Goal: Task Accomplishment & Management: Complete application form

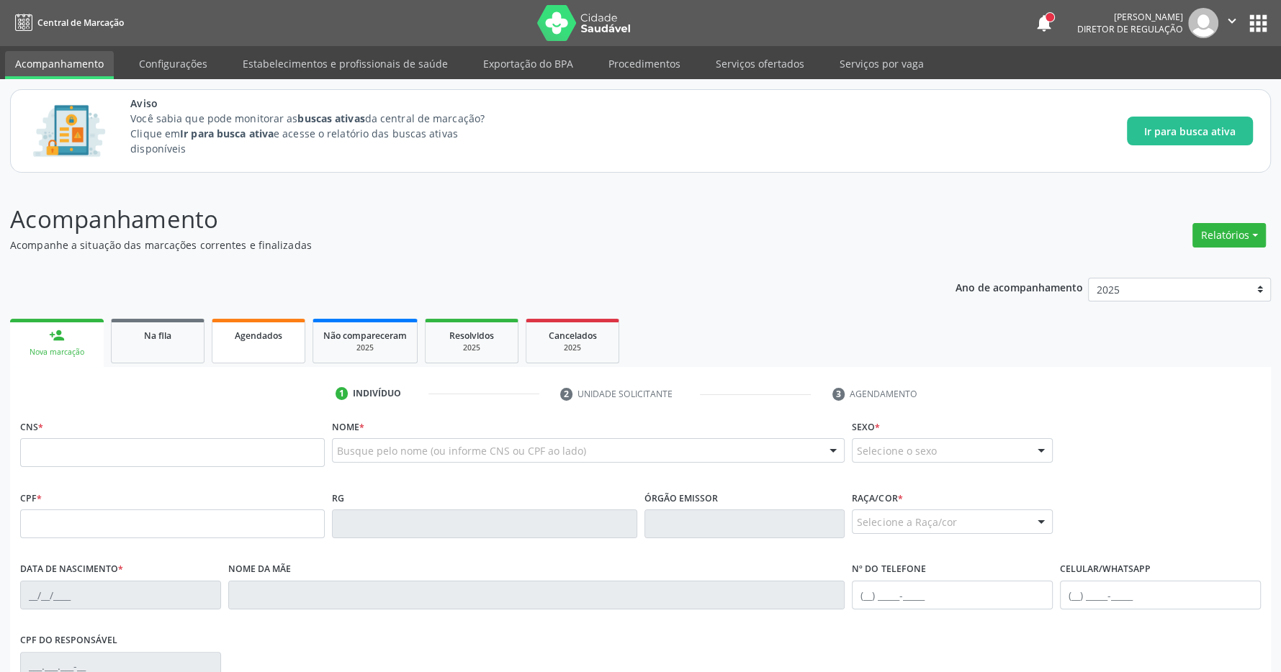
click at [247, 335] on span "Agendados" at bounding box center [259, 336] width 48 height 12
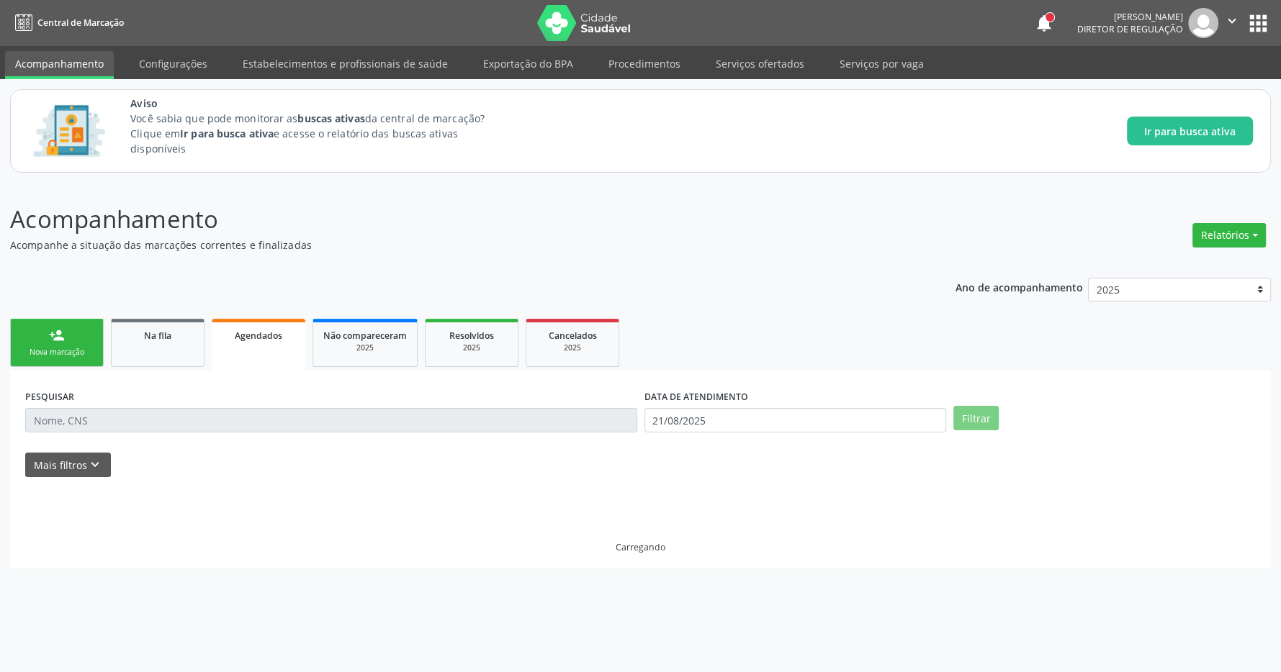
click at [247, 335] on span "Agendados" at bounding box center [259, 336] width 48 height 12
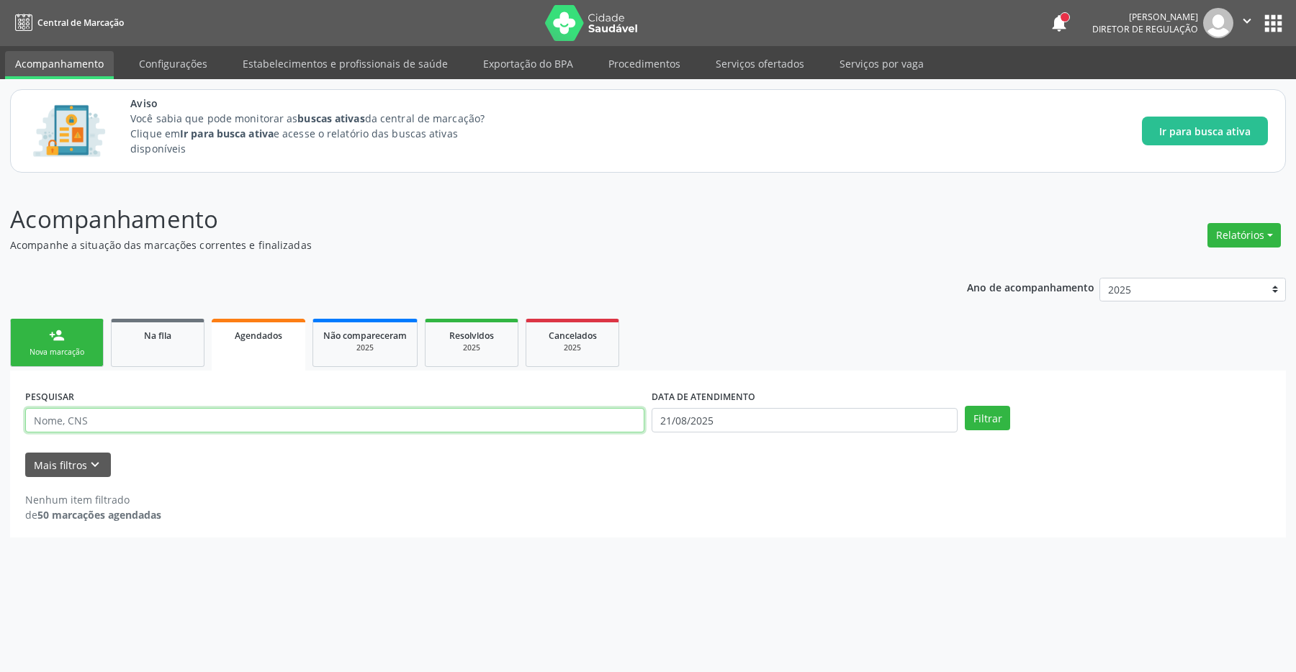
click at [201, 427] on input "text" at bounding box center [334, 420] width 619 height 24
click at [997, 416] on button "Filtrar" at bounding box center [987, 418] width 45 height 24
click at [728, 422] on input "21/08/2025" at bounding box center [805, 420] width 306 height 24
click at [813, 585] on span "22" at bounding box center [818, 581] width 28 height 28
type input "[DATE]"
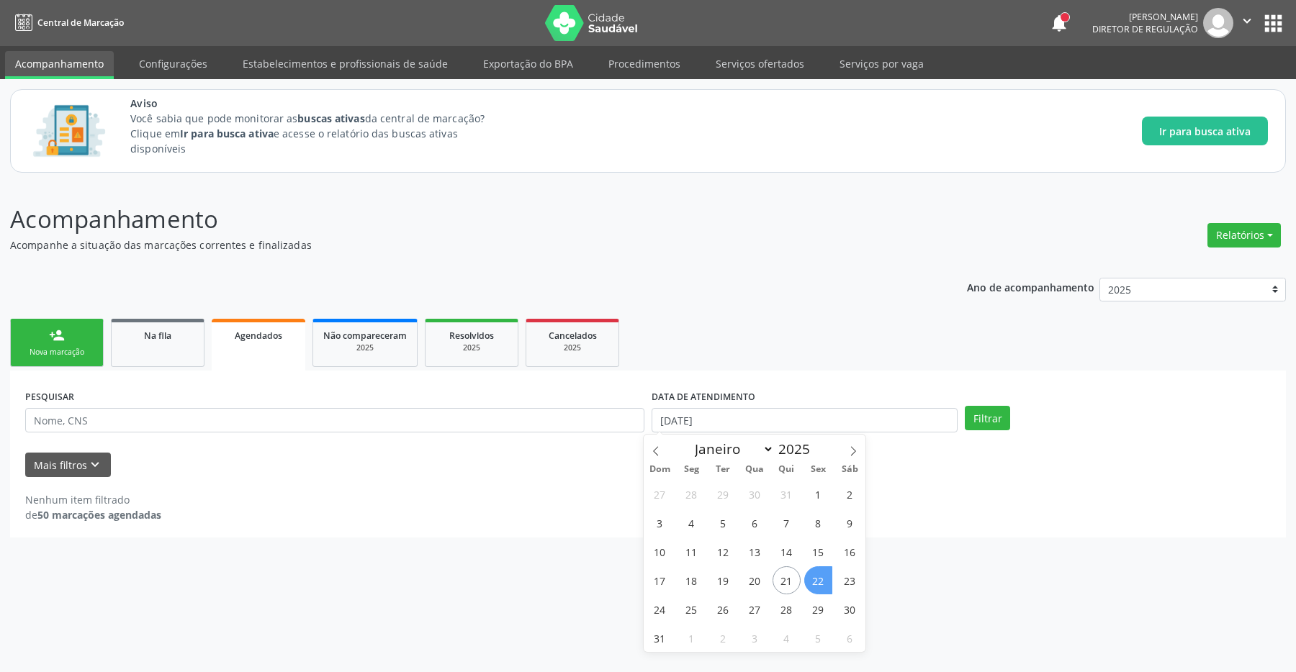
click at [819, 584] on span "22" at bounding box center [818, 581] width 28 height 28
click at [990, 421] on button "Filtrar" at bounding box center [987, 418] width 45 height 24
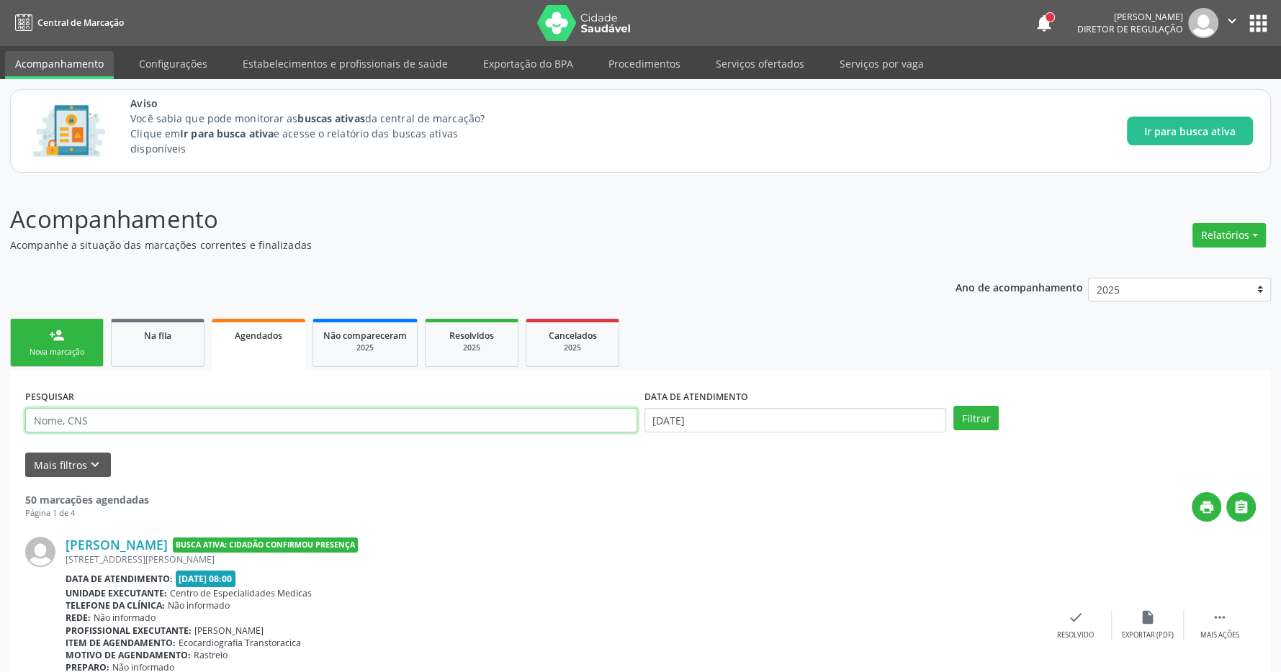
click at [233, 422] on input "text" at bounding box center [331, 420] width 612 height 24
type input "renata heloisa"
click at [953, 406] on button "Filtrar" at bounding box center [975, 418] width 45 height 24
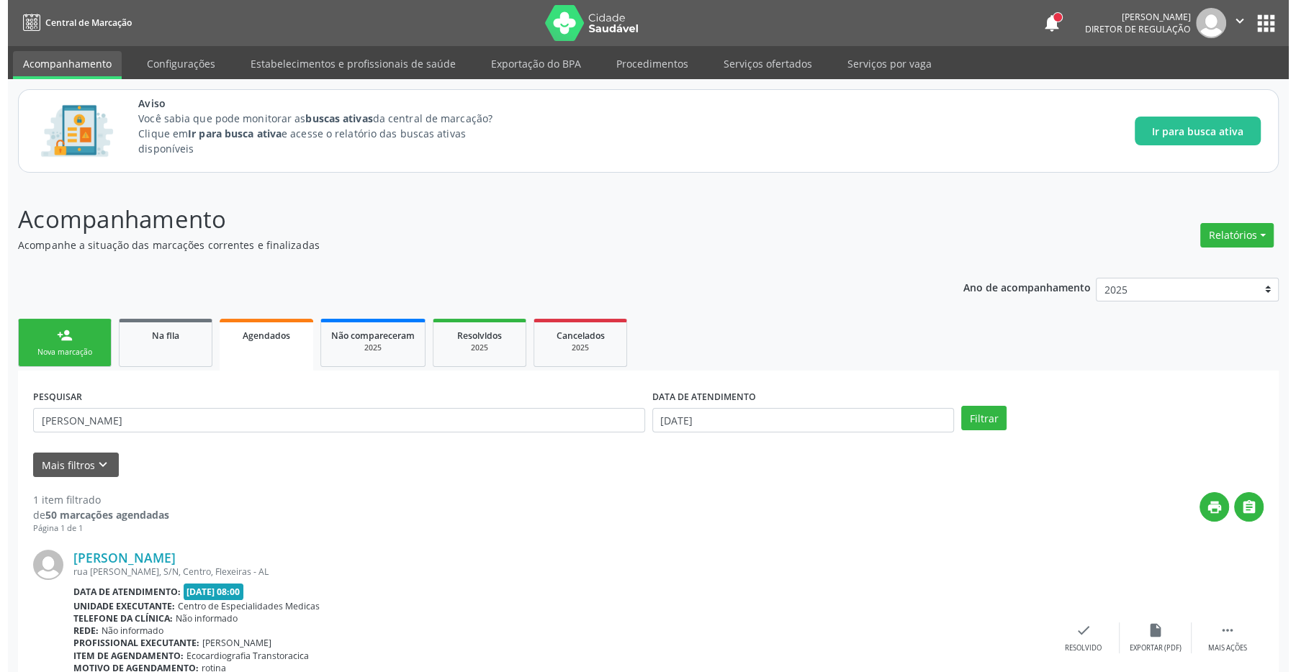
scroll to position [95, 0]
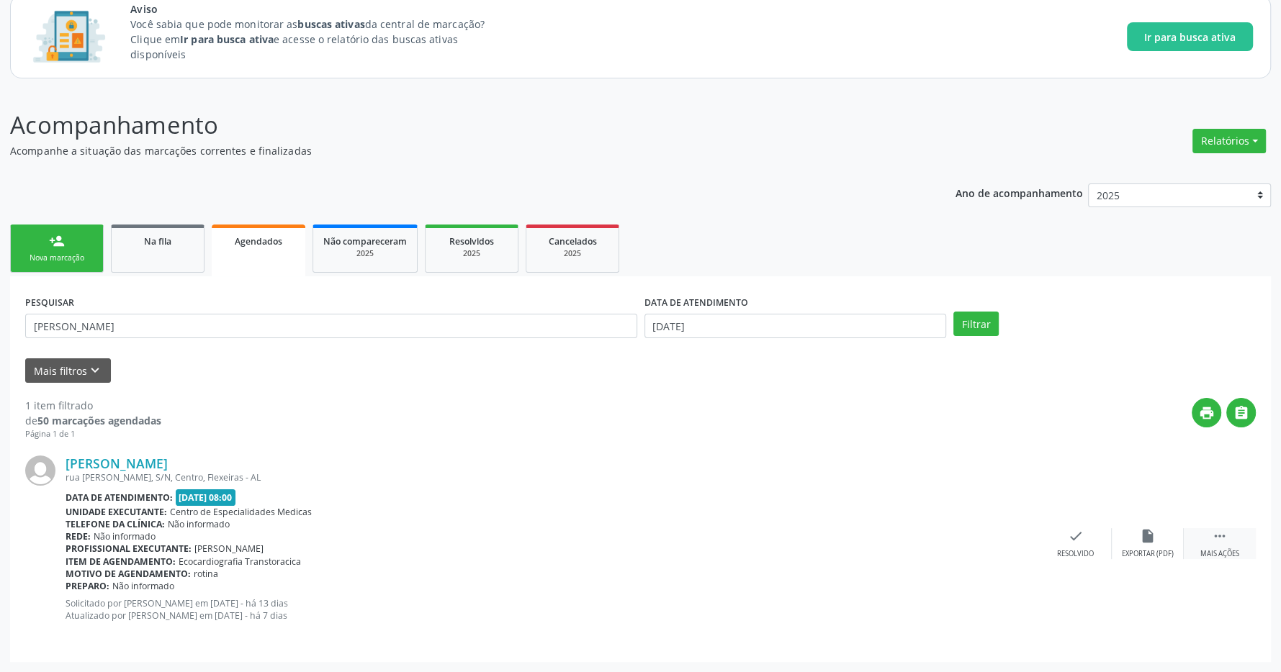
click at [1205, 553] on div "Mais ações" at bounding box center [1219, 554] width 39 height 10
click at [1008, 551] on div "Cancelar" at bounding box center [1003, 554] width 34 height 10
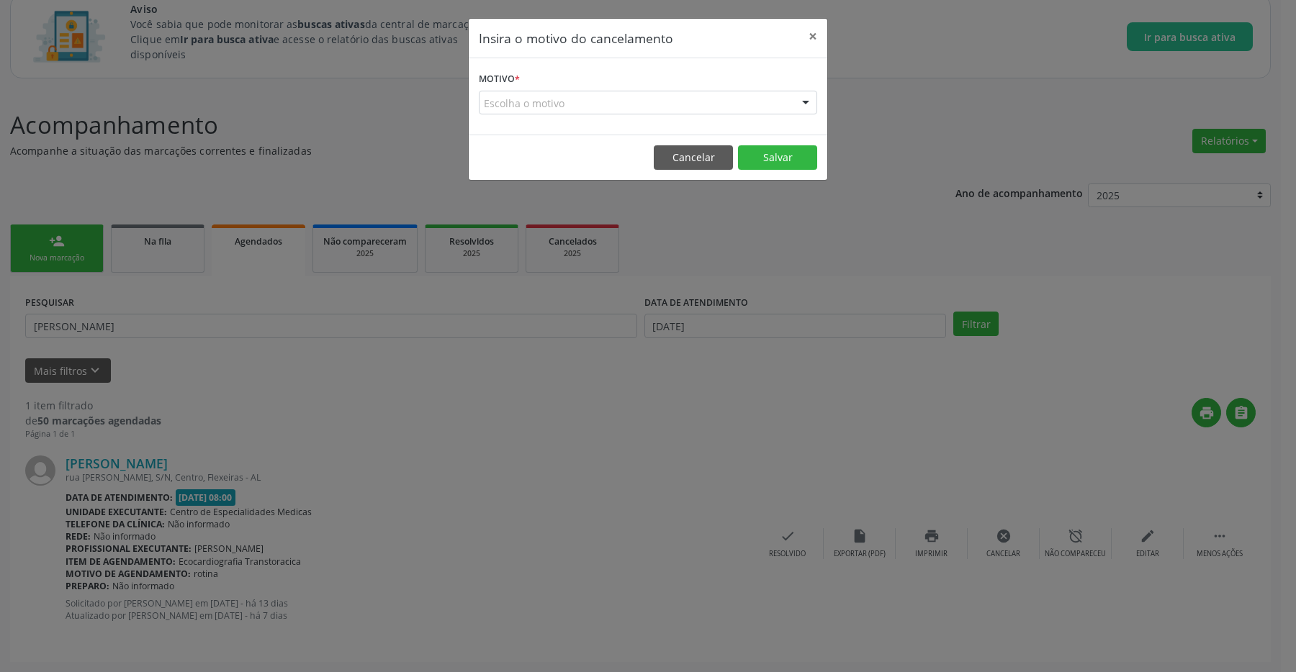
click at [645, 102] on div "Escolha o motivo" at bounding box center [648, 103] width 338 height 24
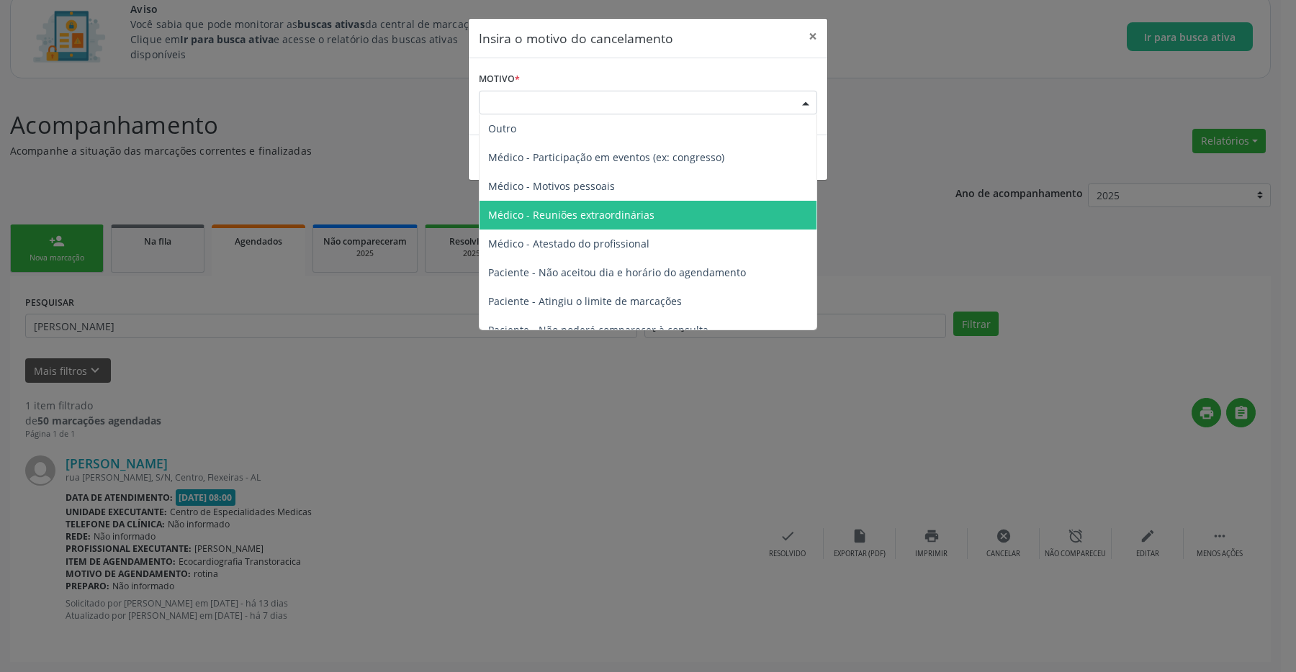
scroll to position [73, 0]
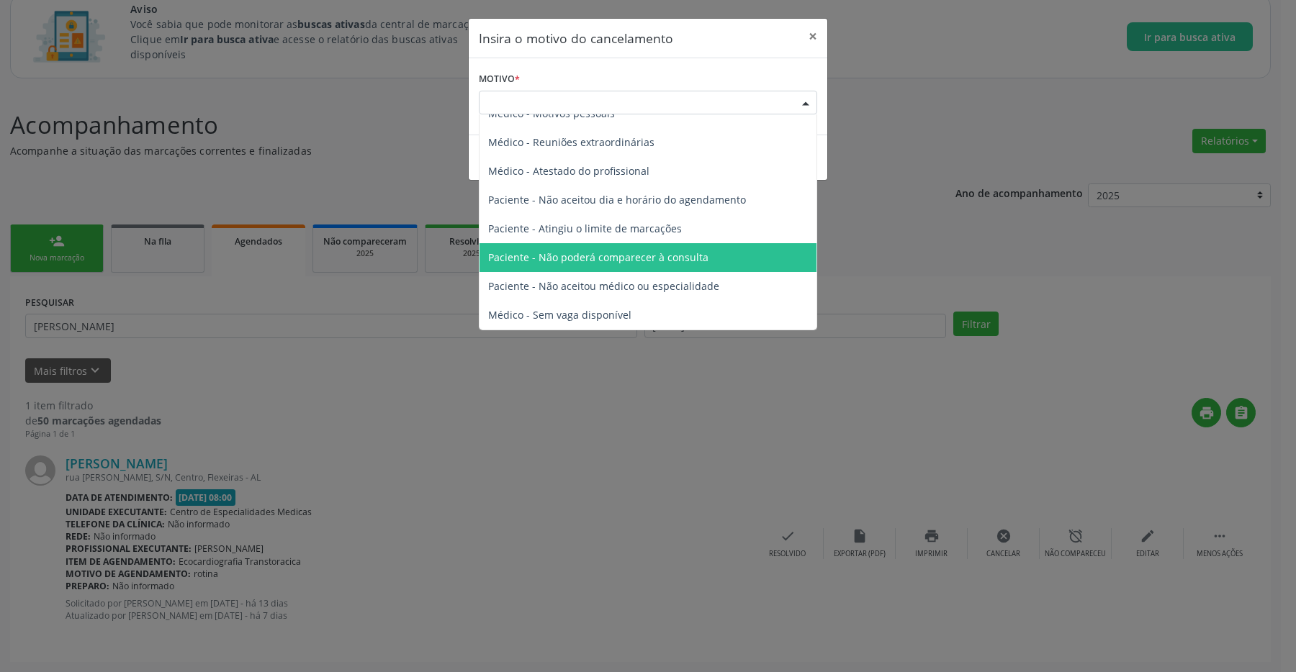
click at [632, 253] on span "Paciente - Não poderá comparecer à consulta" at bounding box center [598, 258] width 220 height 14
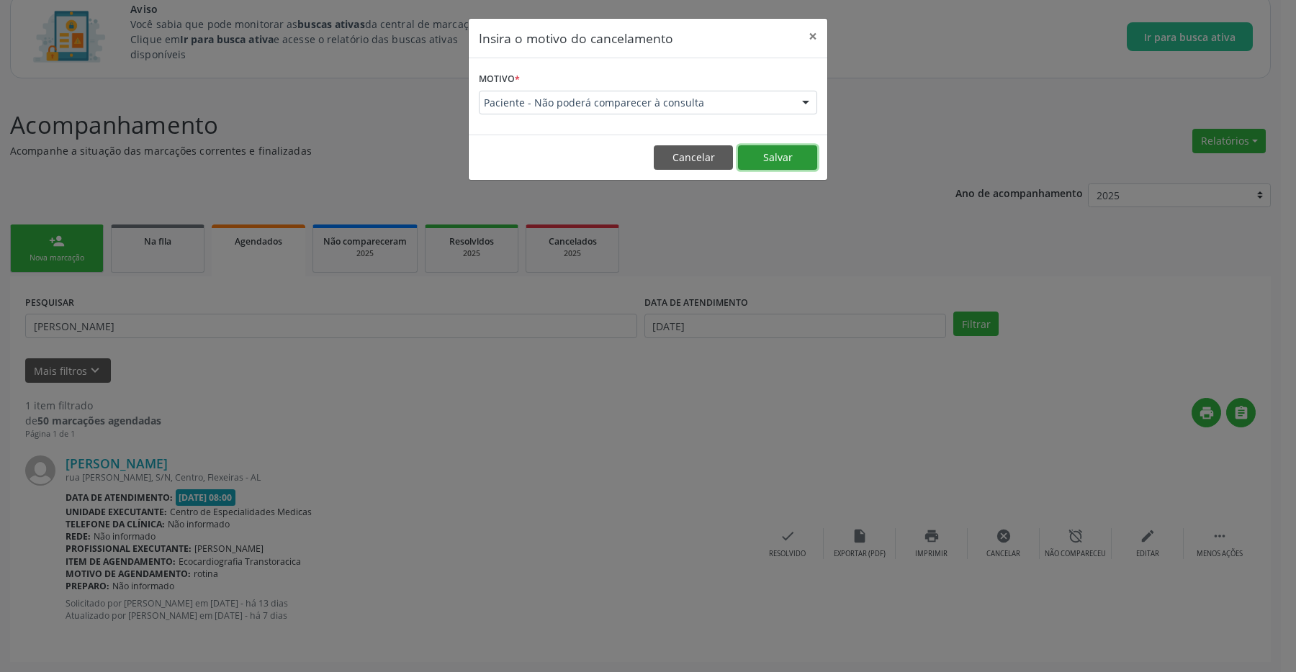
click at [770, 156] on button "Salvar" at bounding box center [777, 157] width 79 height 24
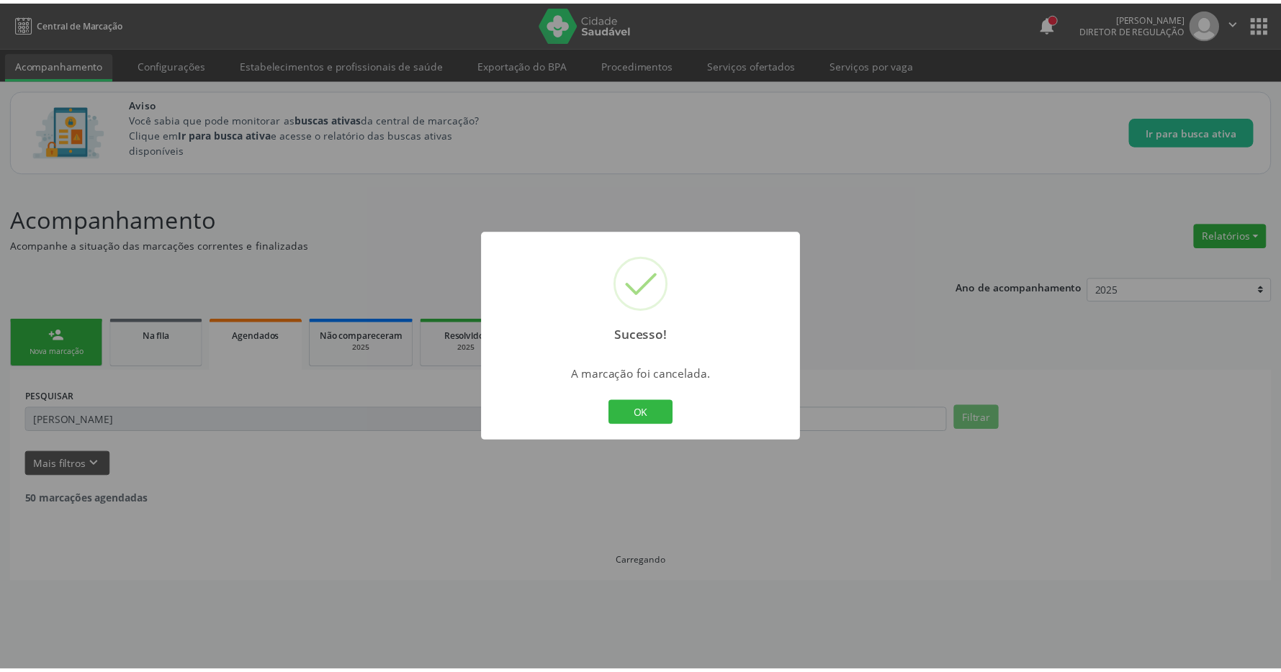
scroll to position [0, 0]
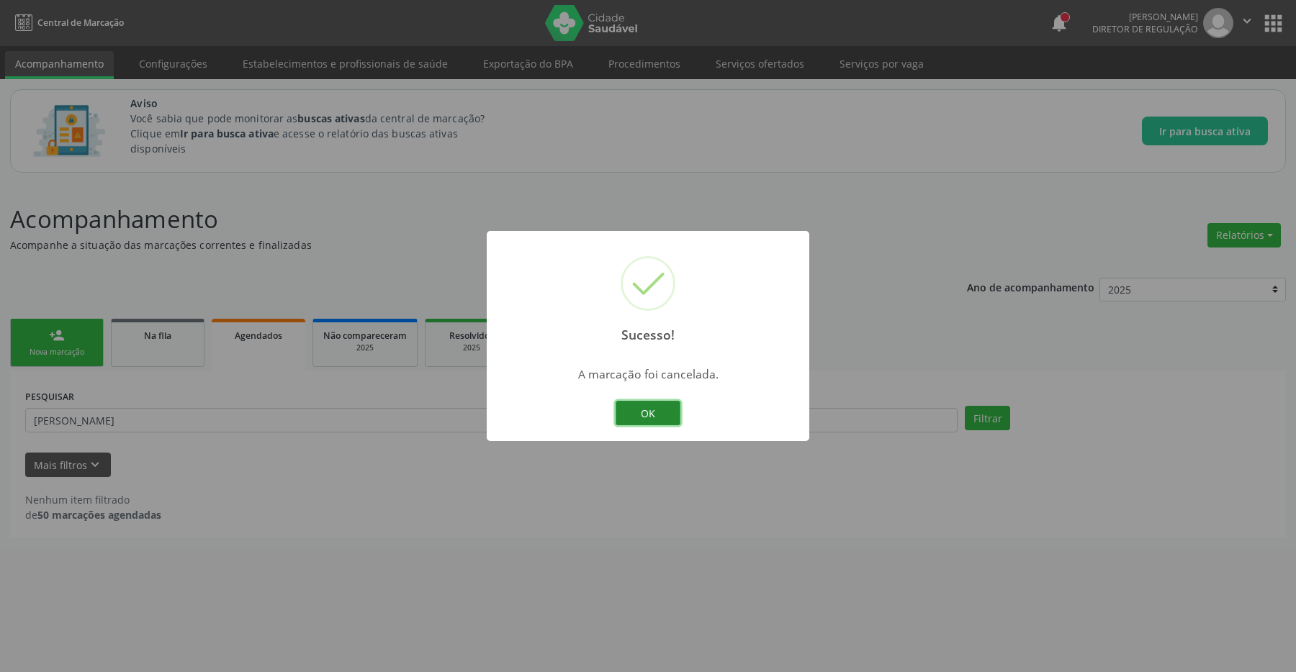
click at [652, 413] on button "OK" at bounding box center [648, 413] width 65 height 24
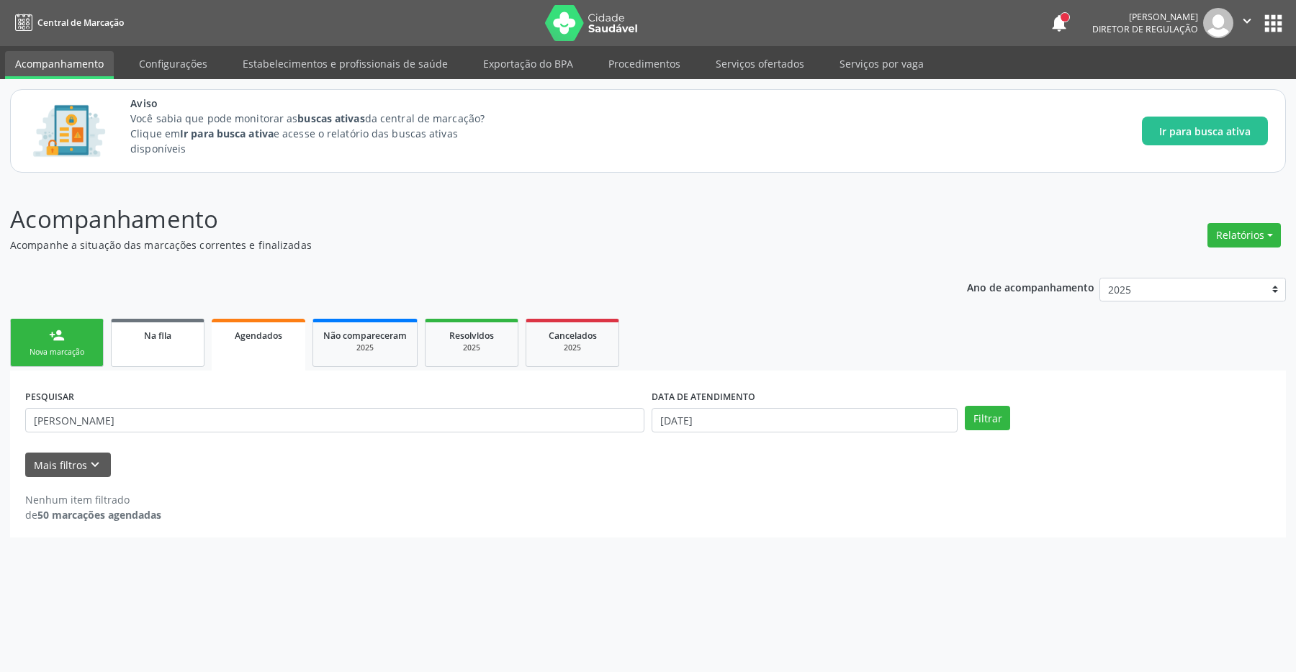
click at [170, 350] on link "Na fila" at bounding box center [158, 343] width 94 height 48
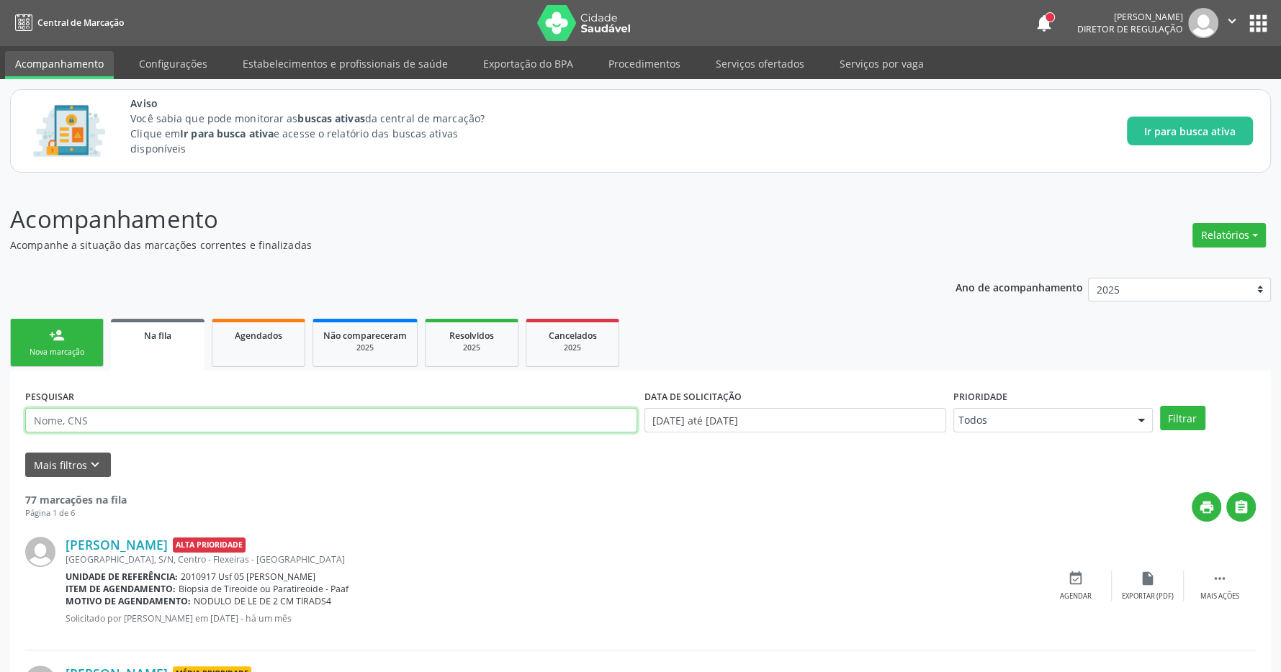
click at [158, 426] on input "text" at bounding box center [331, 420] width 612 height 24
type input "benedita"
click at [1160, 406] on button "Filtrar" at bounding box center [1182, 418] width 45 height 24
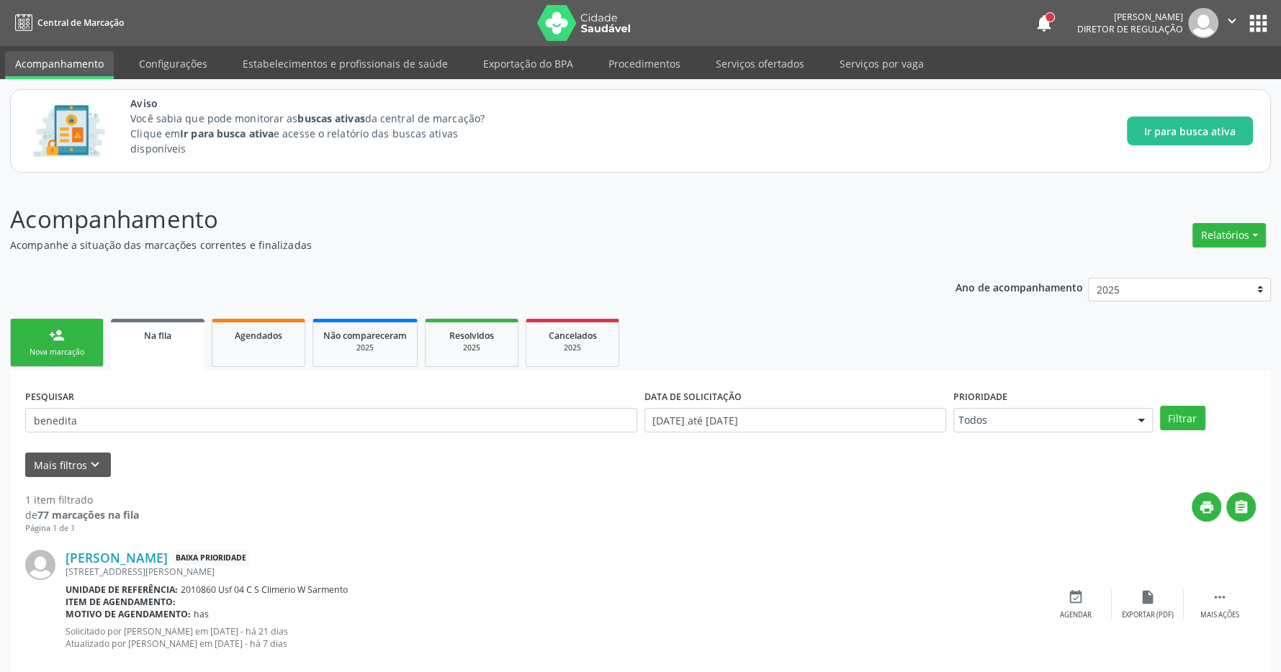
scroll to position [30, 0]
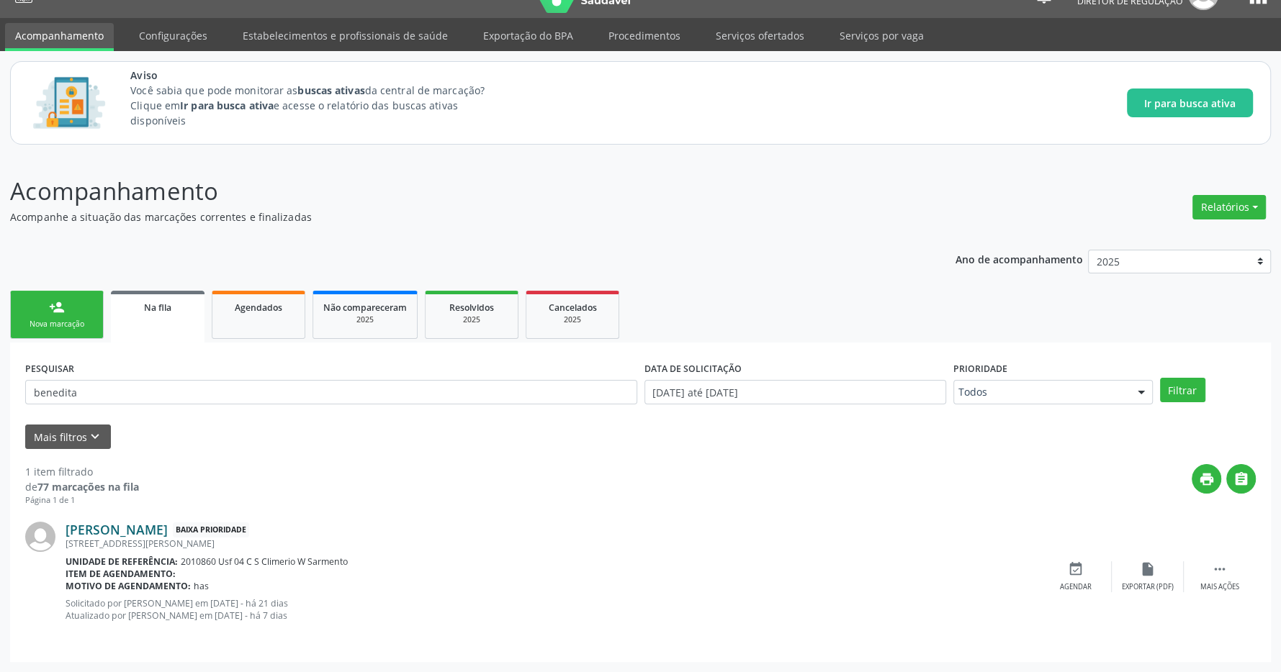
click at [157, 524] on link "[PERSON_NAME]" at bounding box center [117, 530] width 102 height 16
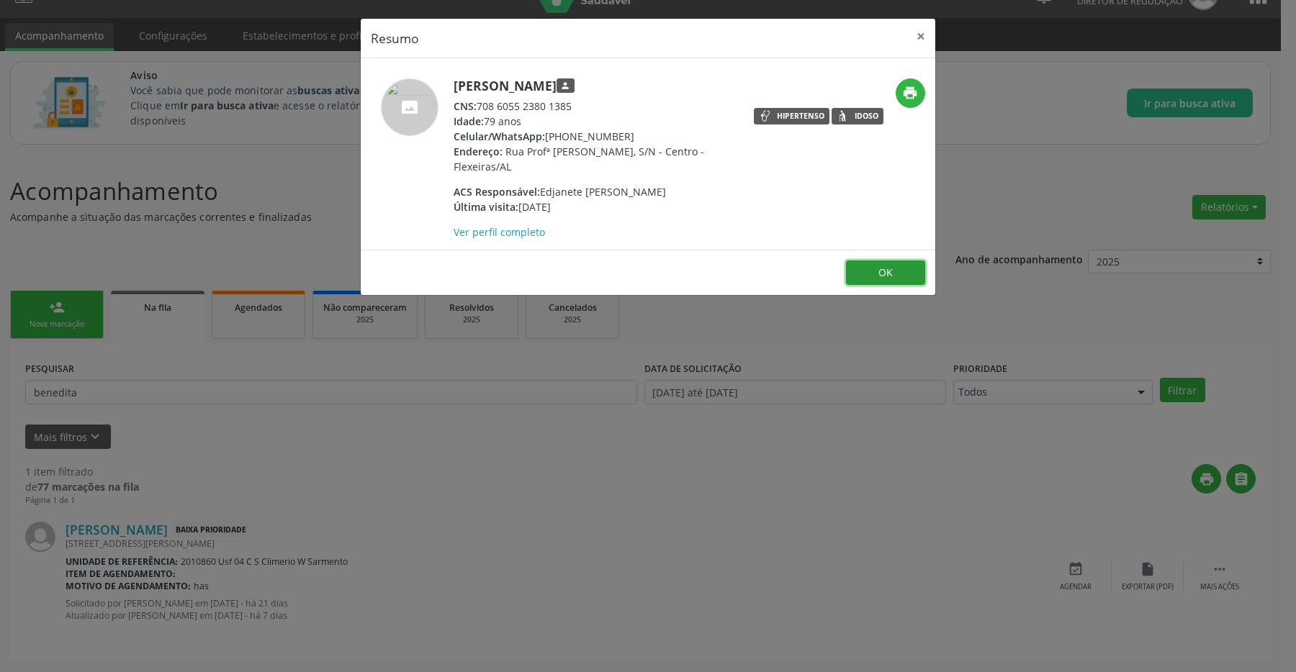
click at [871, 271] on button "OK" at bounding box center [885, 273] width 79 height 24
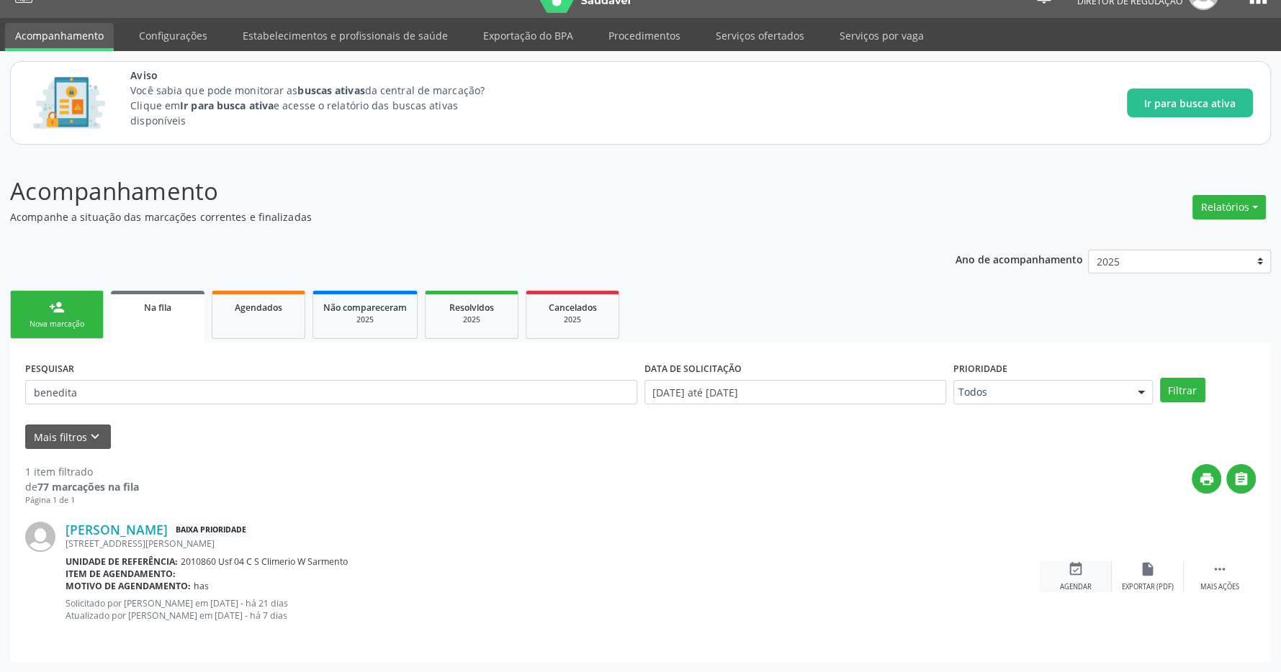
click at [1084, 580] on div "event_available Agendar" at bounding box center [1076, 577] width 72 height 31
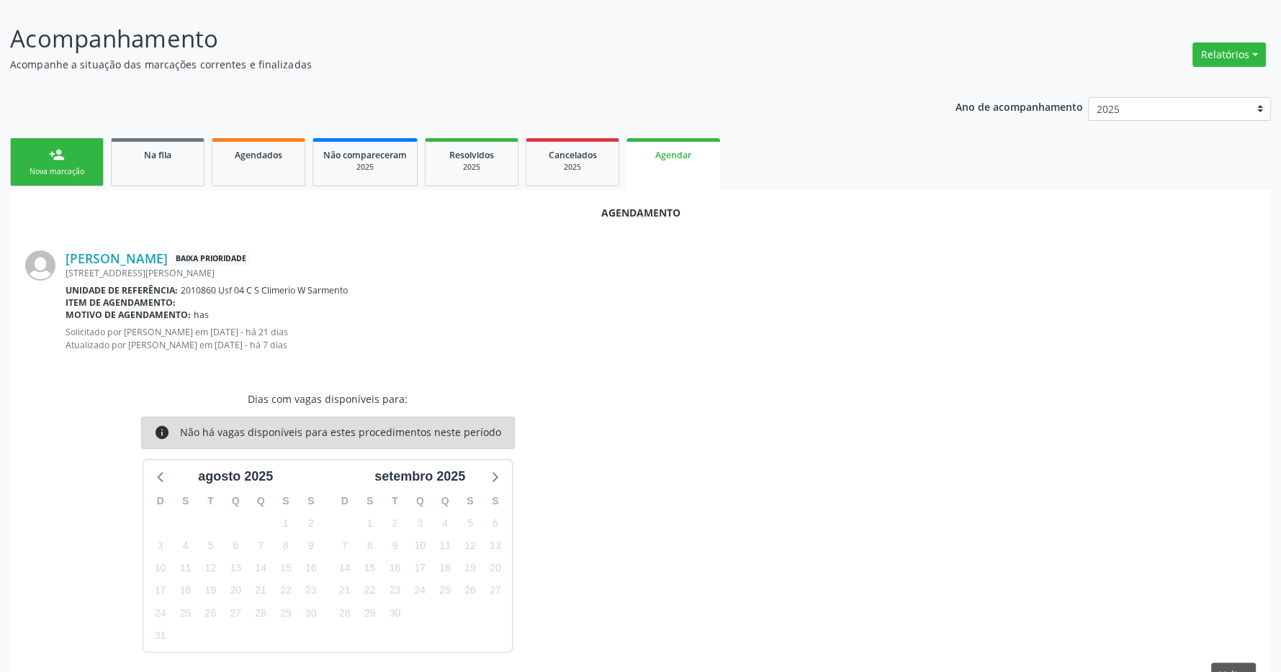
scroll to position [222, 0]
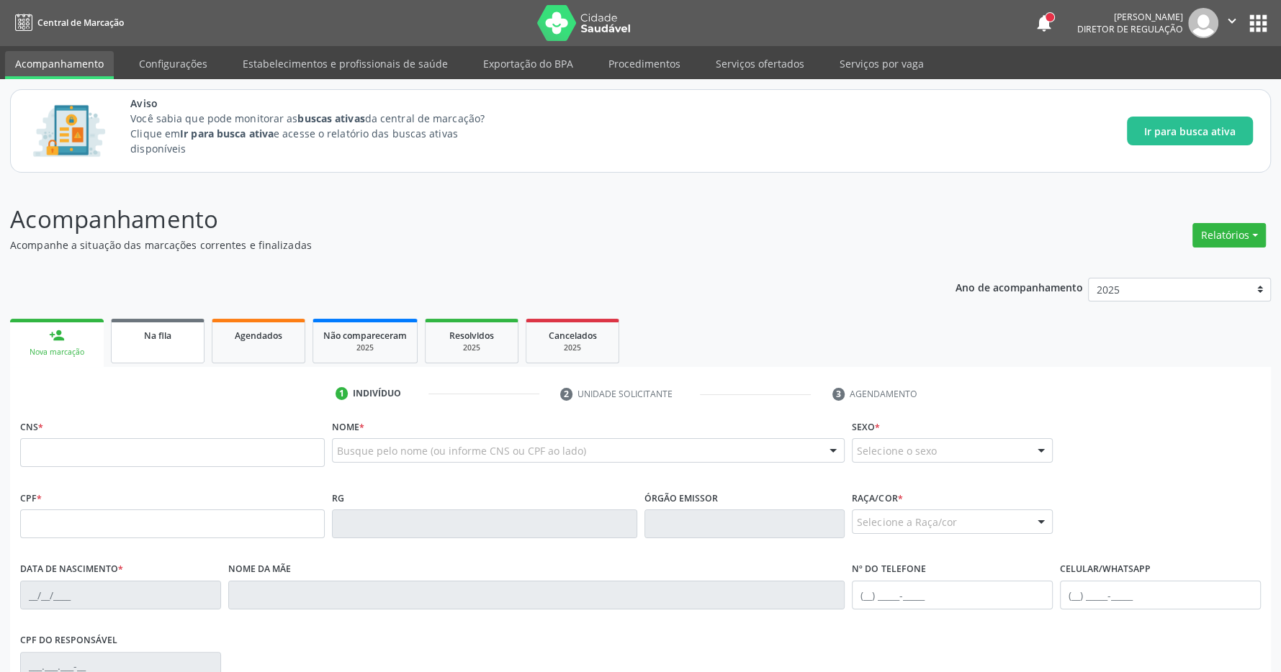
click at [173, 337] on div "Na fila" at bounding box center [158, 335] width 72 height 15
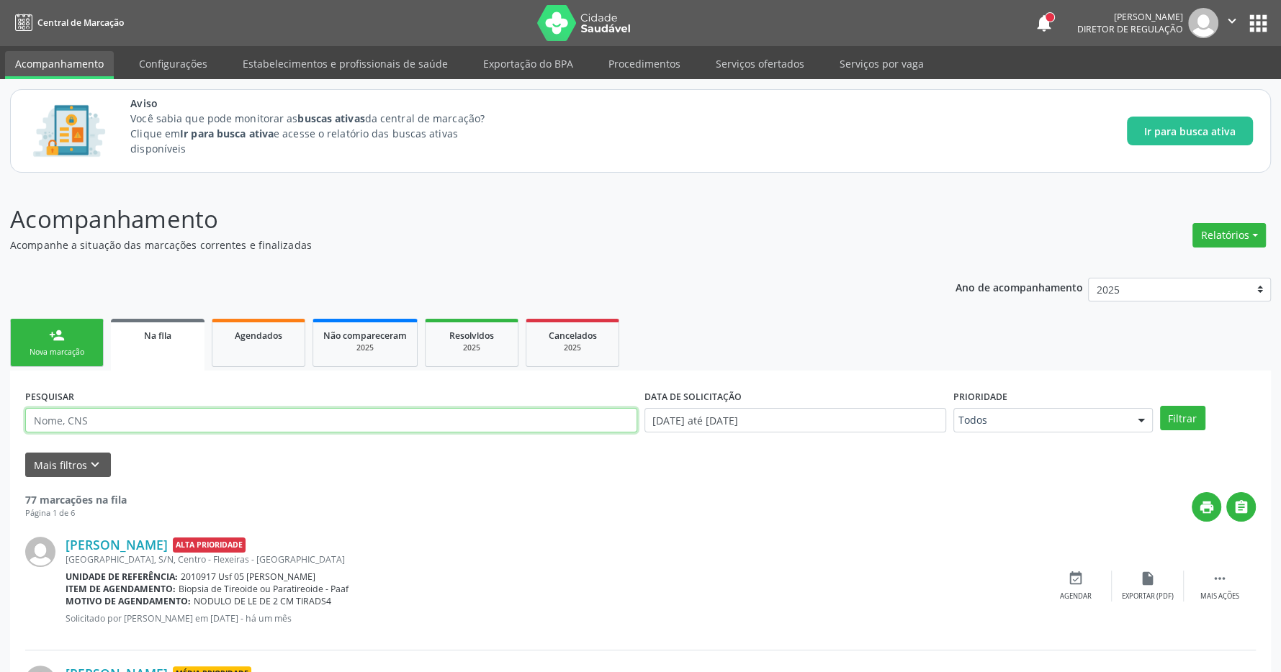
click at [120, 423] on input "text" at bounding box center [331, 420] width 612 height 24
type input "benedita"
click at [1160, 406] on button "Filtrar" at bounding box center [1182, 418] width 45 height 24
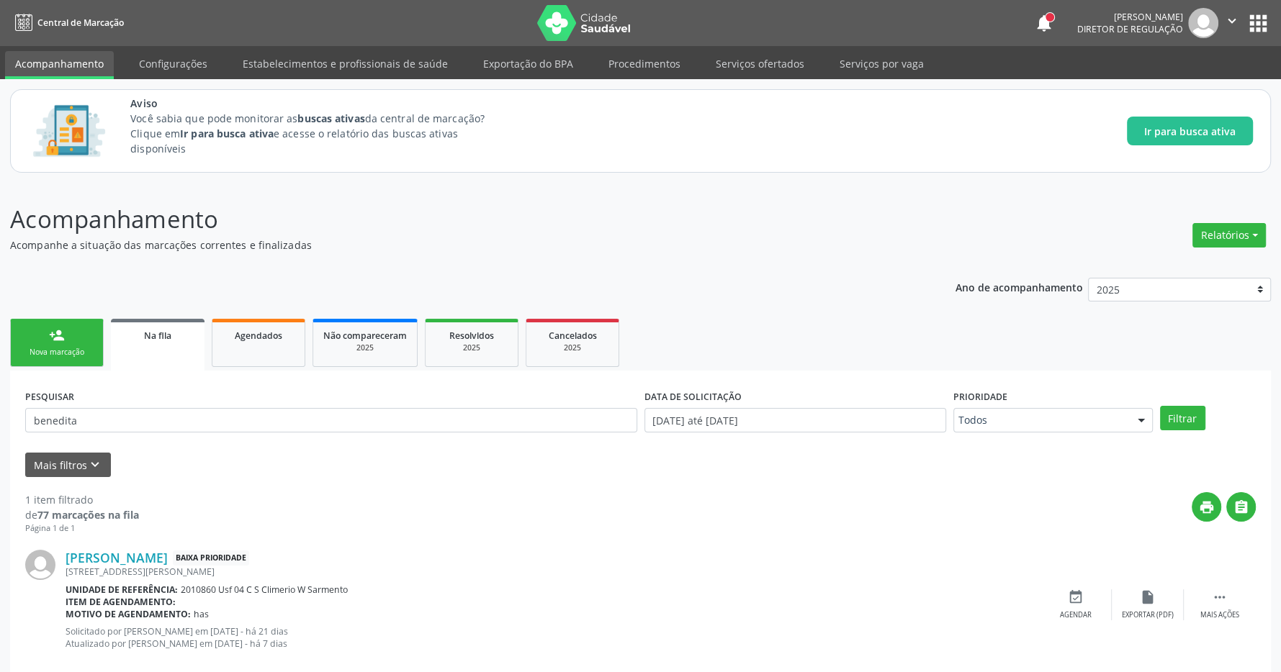
scroll to position [30, 0]
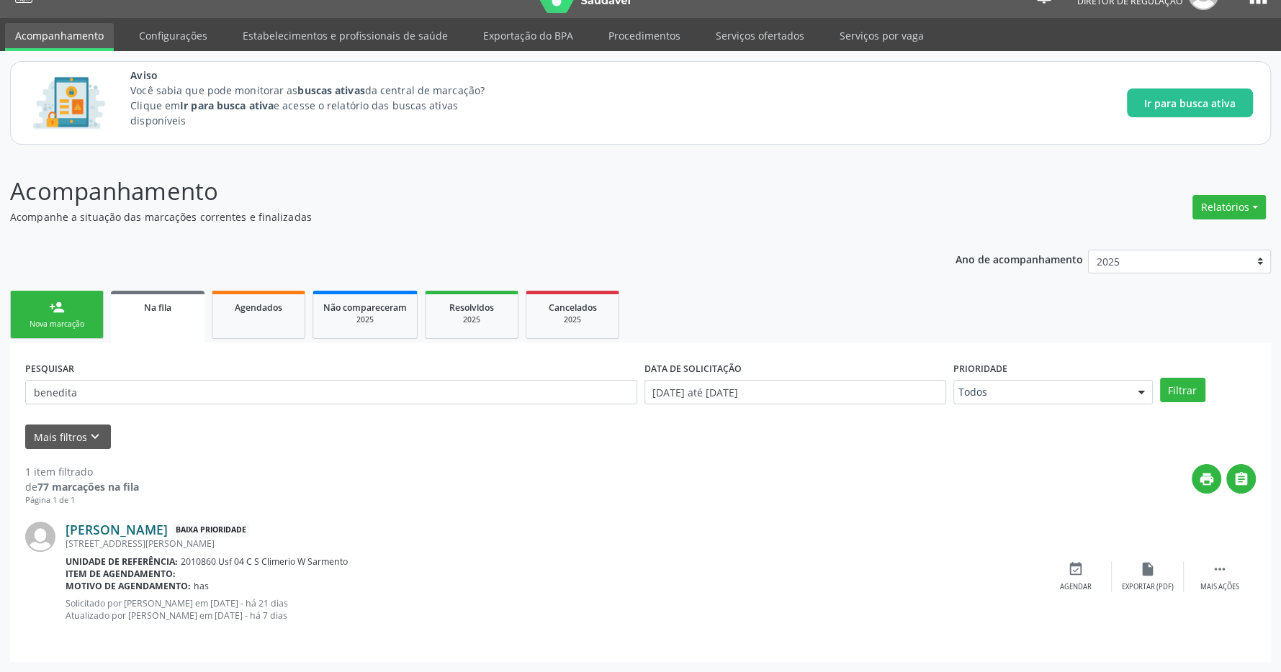
click at [148, 528] on link "[PERSON_NAME]" at bounding box center [117, 530] width 102 height 16
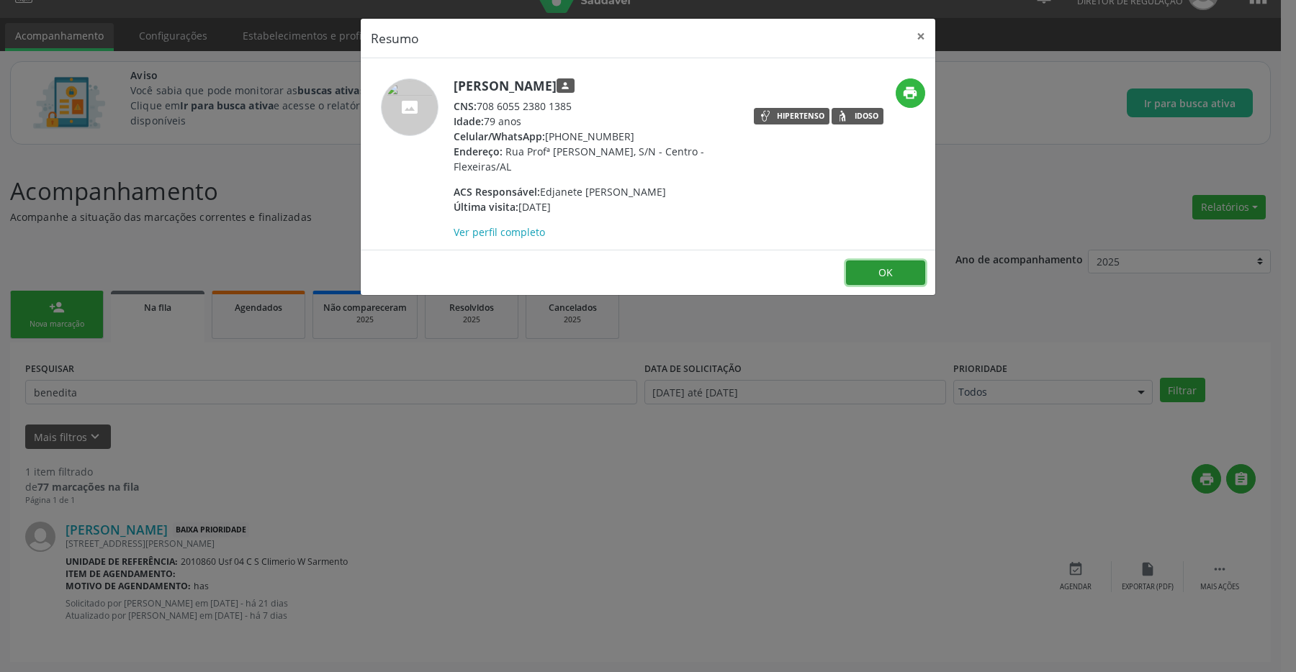
click at [875, 271] on button "OK" at bounding box center [885, 273] width 79 height 24
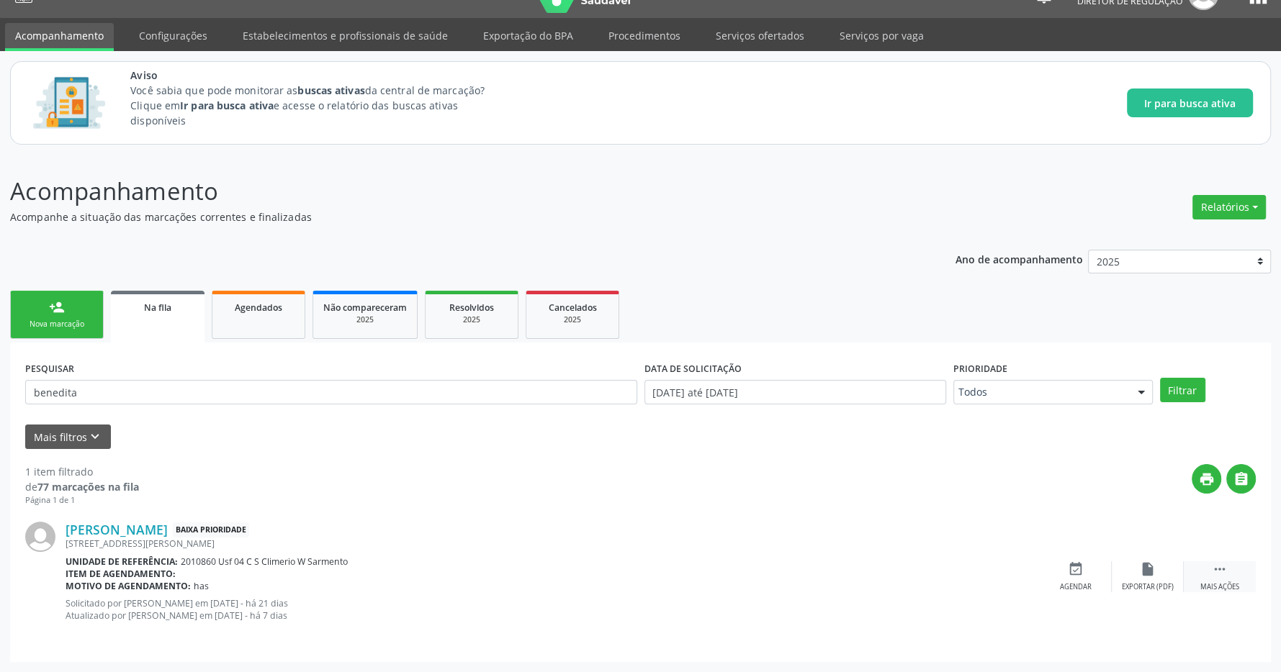
click at [1217, 584] on div "Mais ações" at bounding box center [1219, 587] width 39 height 10
click at [1138, 575] on div "edit Editar" at bounding box center [1148, 577] width 72 height 31
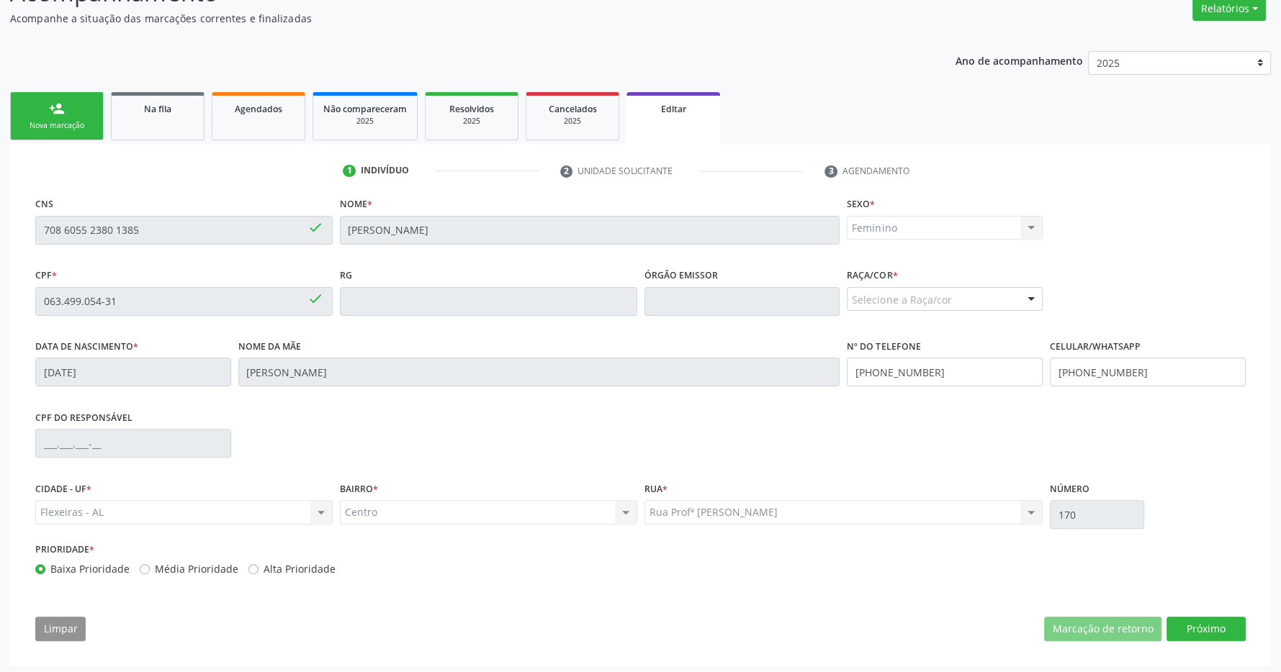
scroll to position [232, 0]
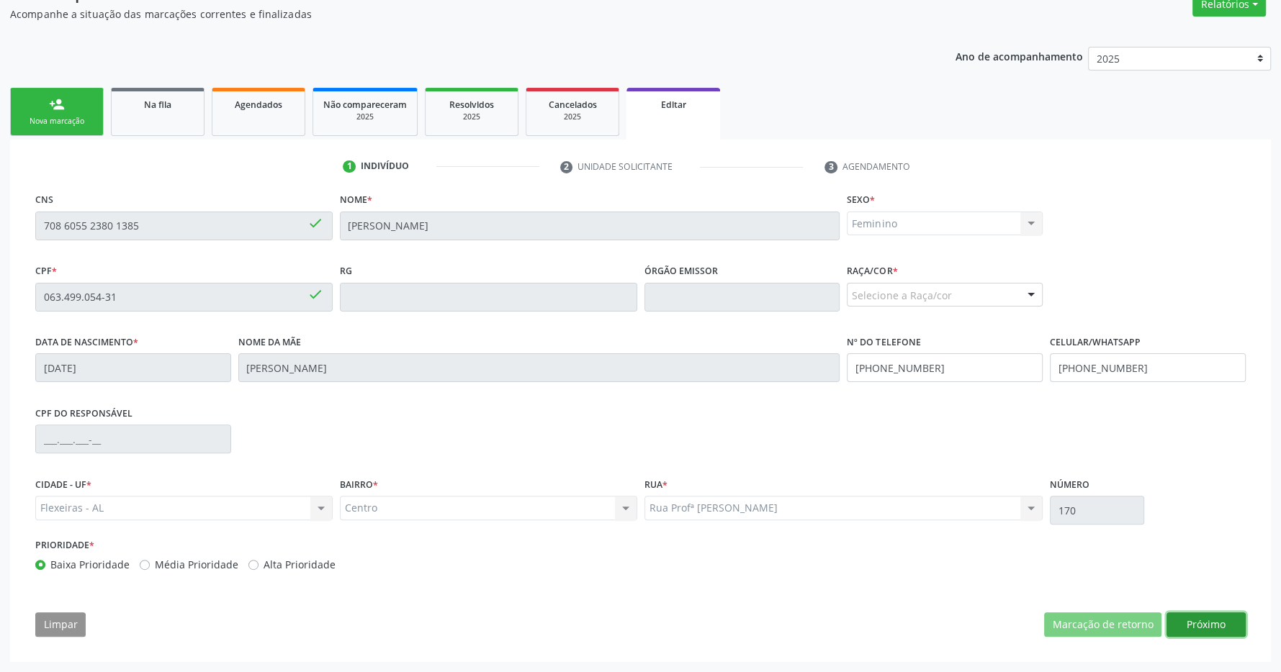
click at [1205, 631] on button "Próximo" at bounding box center [1205, 625] width 79 height 24
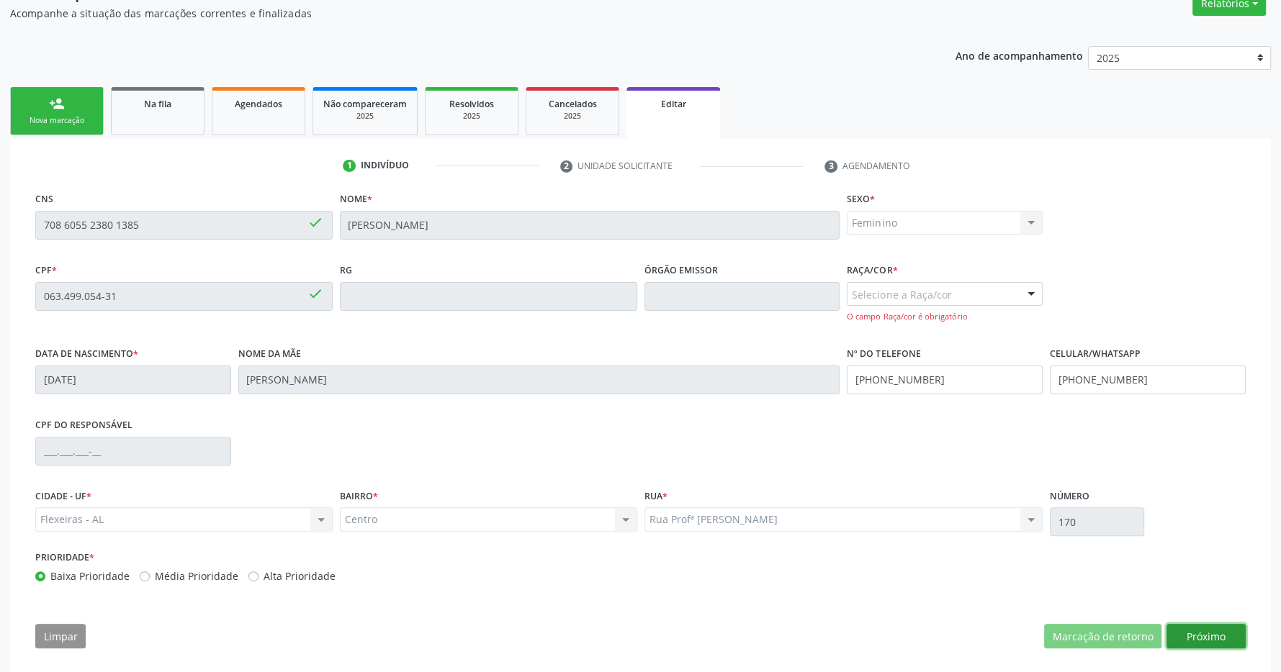
scroll to position [245, 0]
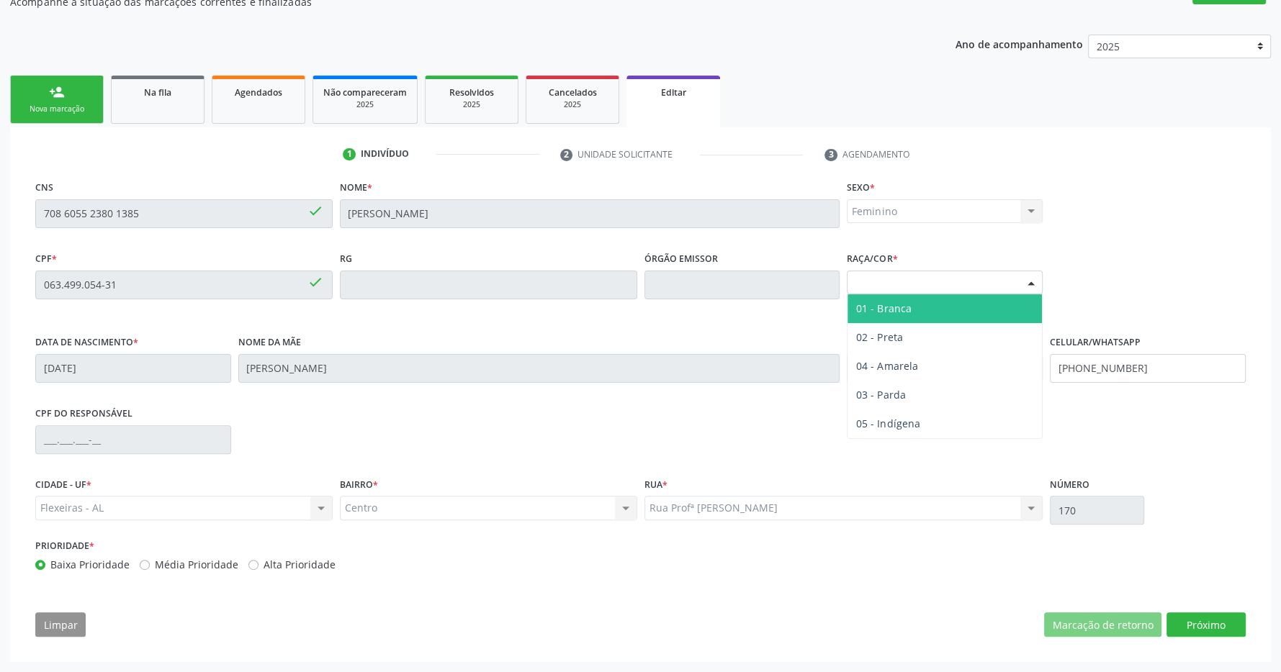
click at [1029, 285] on div at bounding box center [1031, 283] width 22 height 24
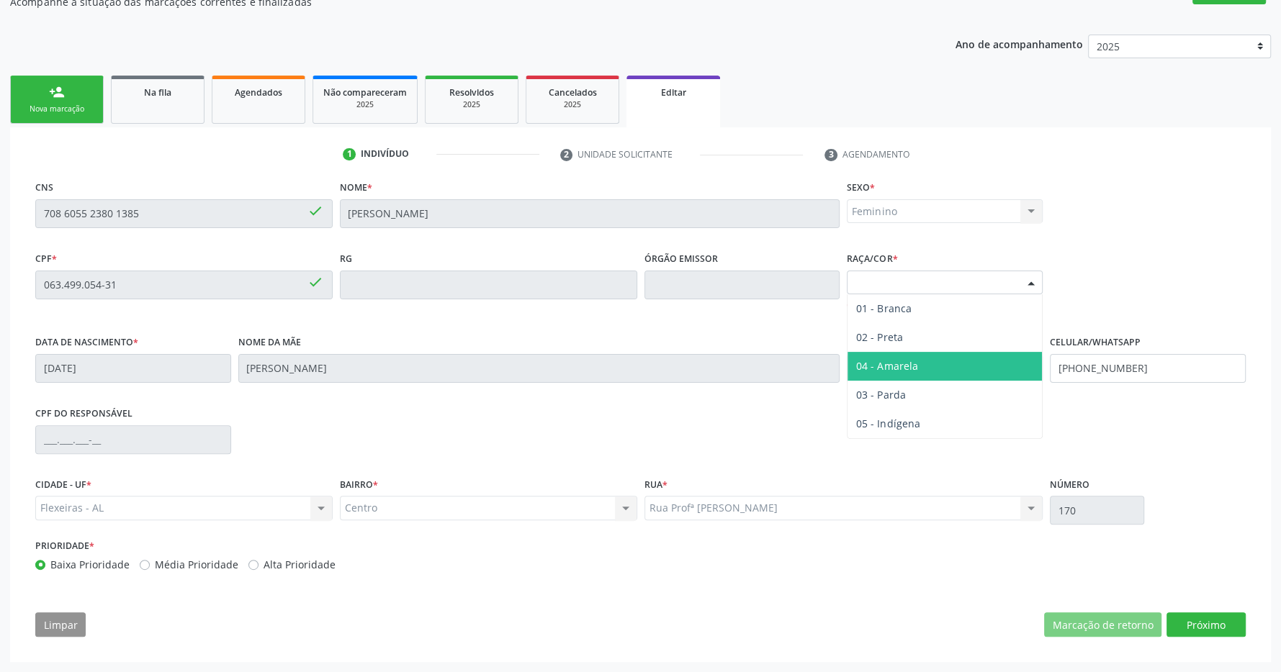
click at [972, 360] on span "04 - Amarela" at bounding box center [944, 366] width 194 height 29
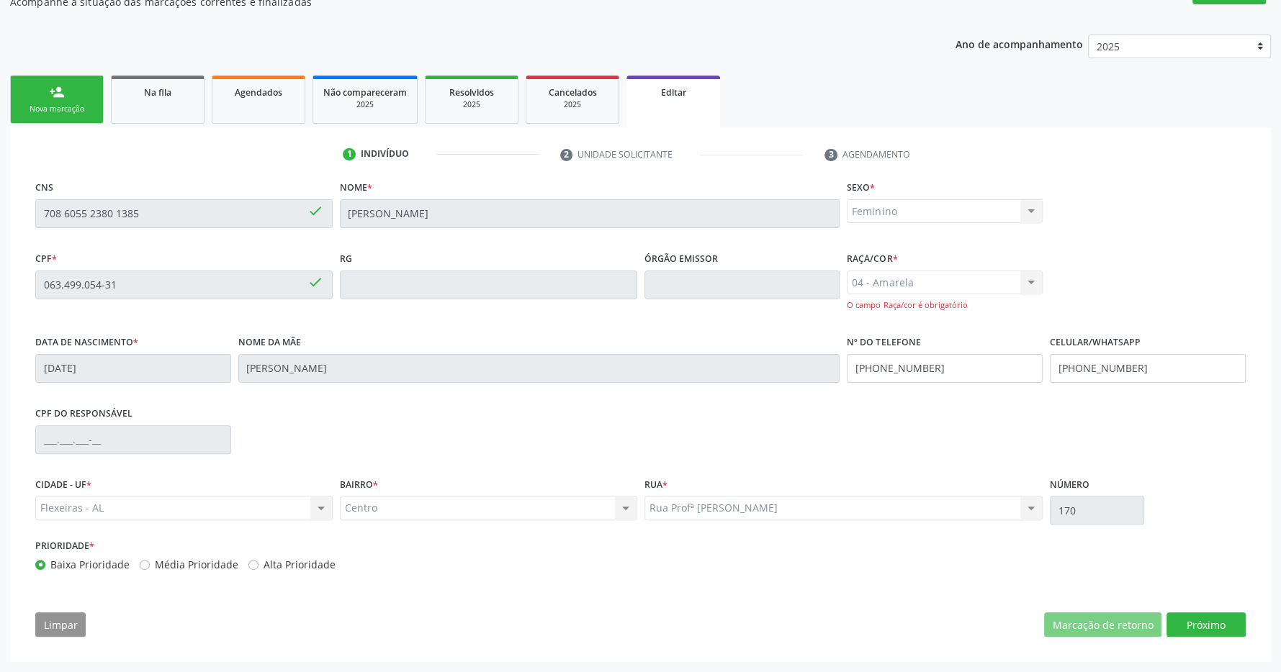
click at [998, 284] on div "04 - Amarela 01 - Branca 02 - Preta 04 - Amarela 03 - [MEDICAL_DATA] 05 - Indíg…" at bounding box center [945, 291] width 196 height 41
click at [1032, 283] on div "04 - Amarela 01 - Branca 02 - Preta 04 - Amarela 03 - [MEDICAL_DATA] 05 - Indíg…" at bounding box center [945, 291] width 196 height 41
click at [1034, 282] on div "04 - Amarela 01 - Branca 02 - Preta 04 - Amarela 03 - [MEDICAL_DATA] 05 - Indíg…" at bounding box center [945, 291] width 196 height 41
click at [1073, 269] on div "CPF * 063.499.054-31 done RG Órgão emissor Raça/cor * 04 - [GEOGRAPHIC_DATA] 01…" at bounding box center [641, 290] width 1218 height 84
click at [1210, 626] on button "Próximo" at bounding box center [1205, 625] width 79 height 24
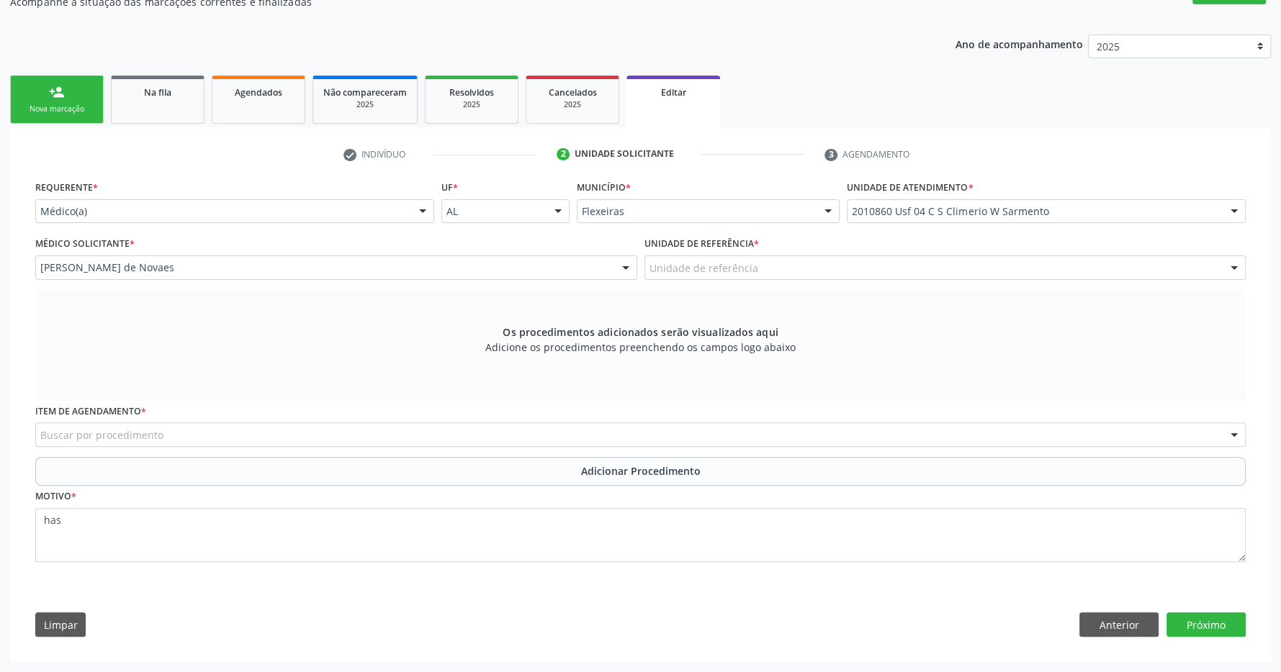
click at [389, 431] on div "Buscar por procedimento" at bounding box center [640, 435] width 1210 height 24
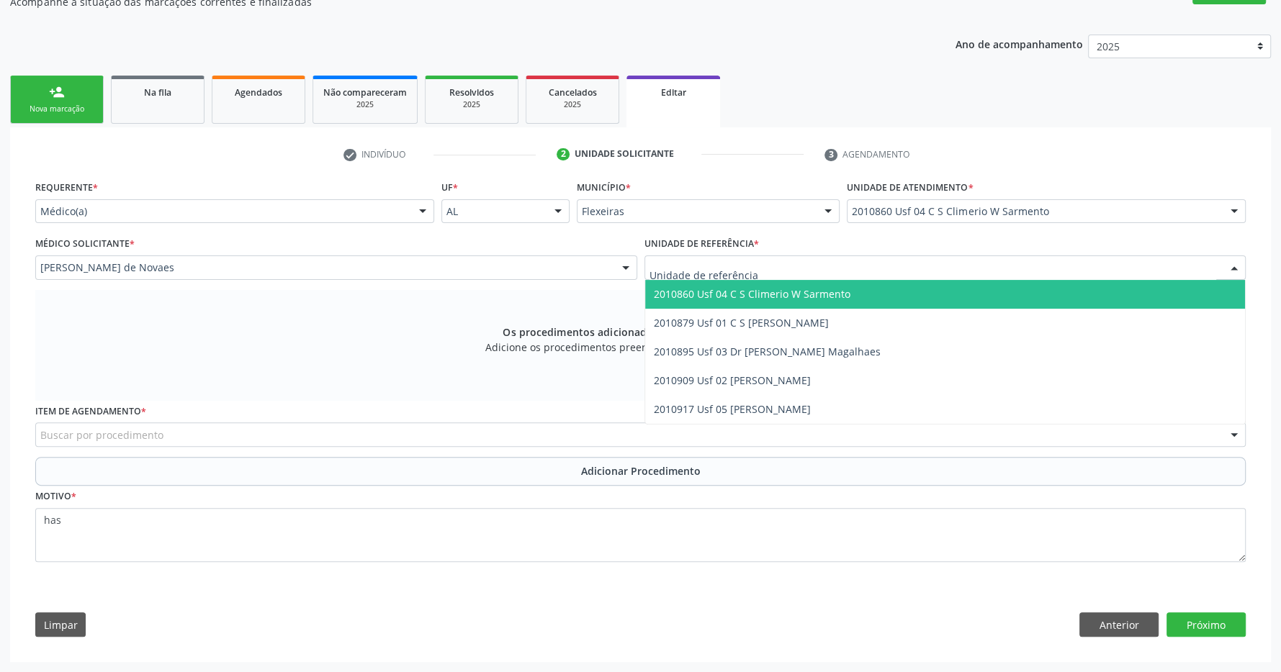
click at [786, 296] on span "2010860 Usf 04 C S Climerio W Sarmento" at bounding box center [752, 294] width 197 height 14
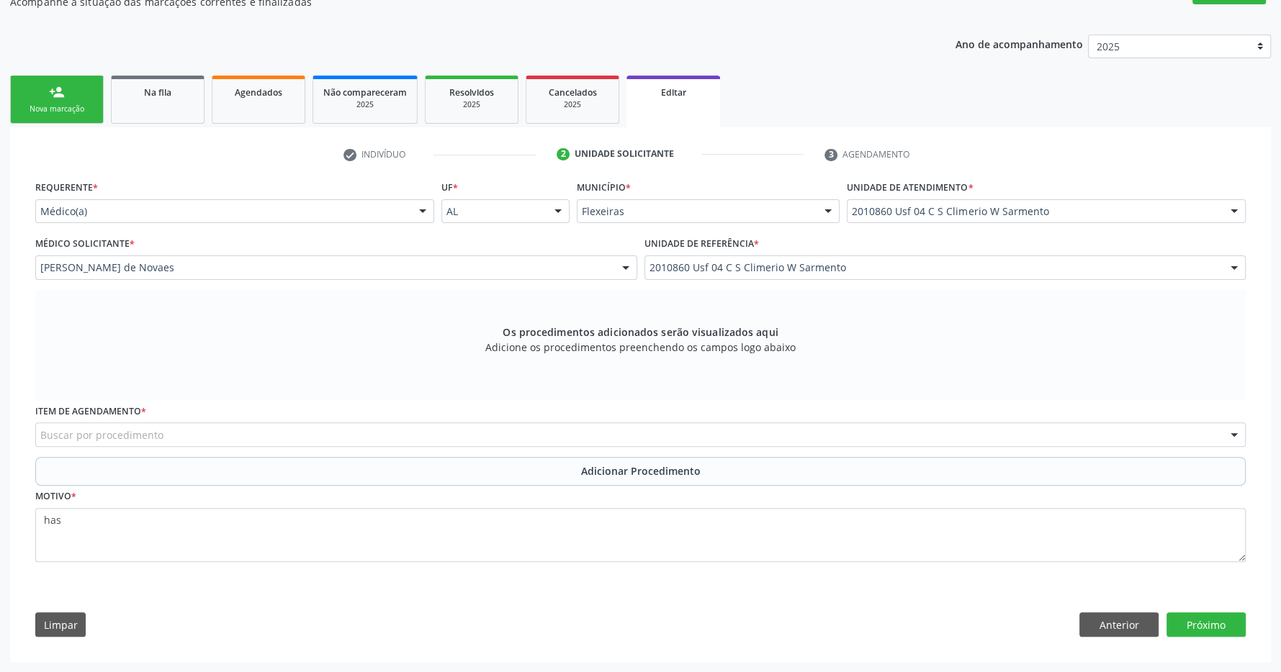
click at [584, 436] on div "Buscar por procedimento" at bounding box center [640, 435] width 1210 height 24
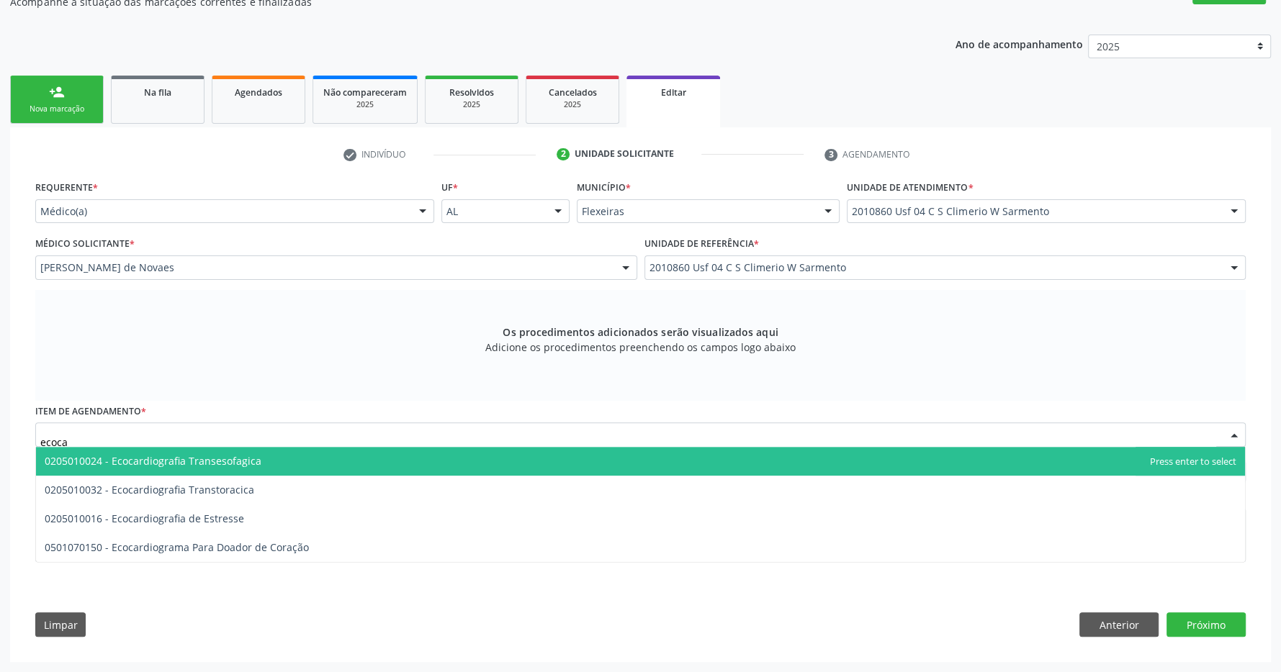
type input "ecocar"
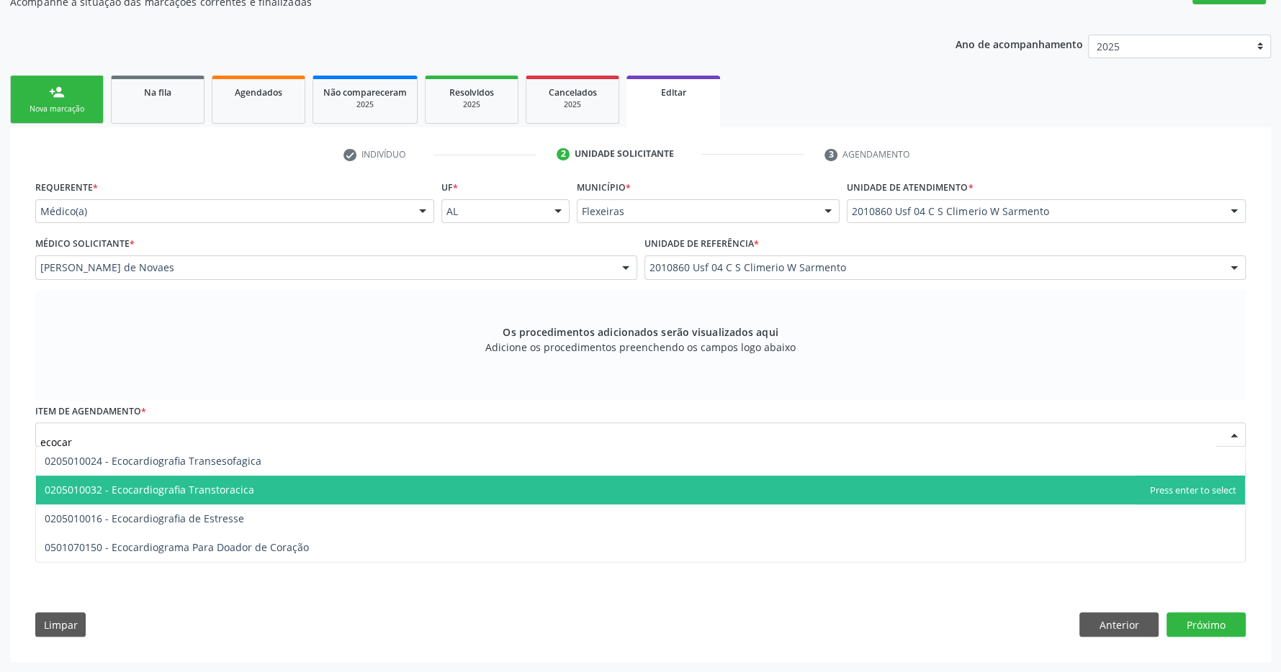
click at [458, 503] on span "0205010032 - Ecocardiografia Transtoracica" at bounding box center [640, 490] width 1209 height 29
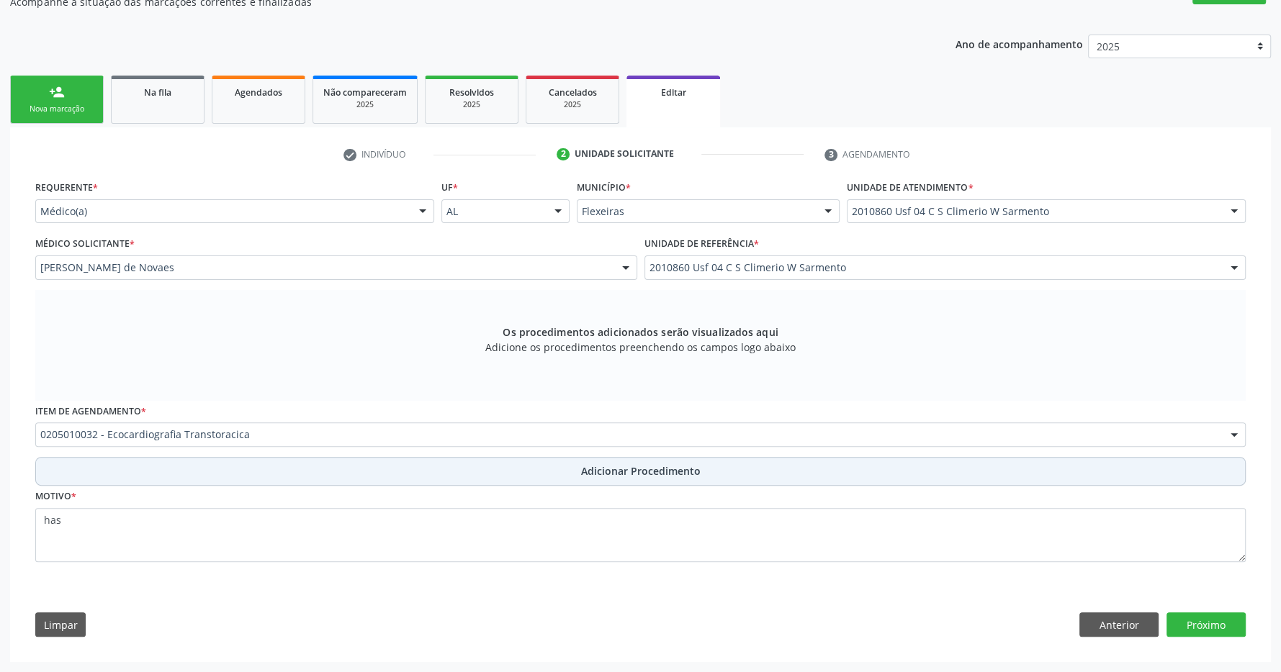
click at [597, 474] on span "Adicionar Procedimento" at bounding box center [641, 471] width 120 height 15
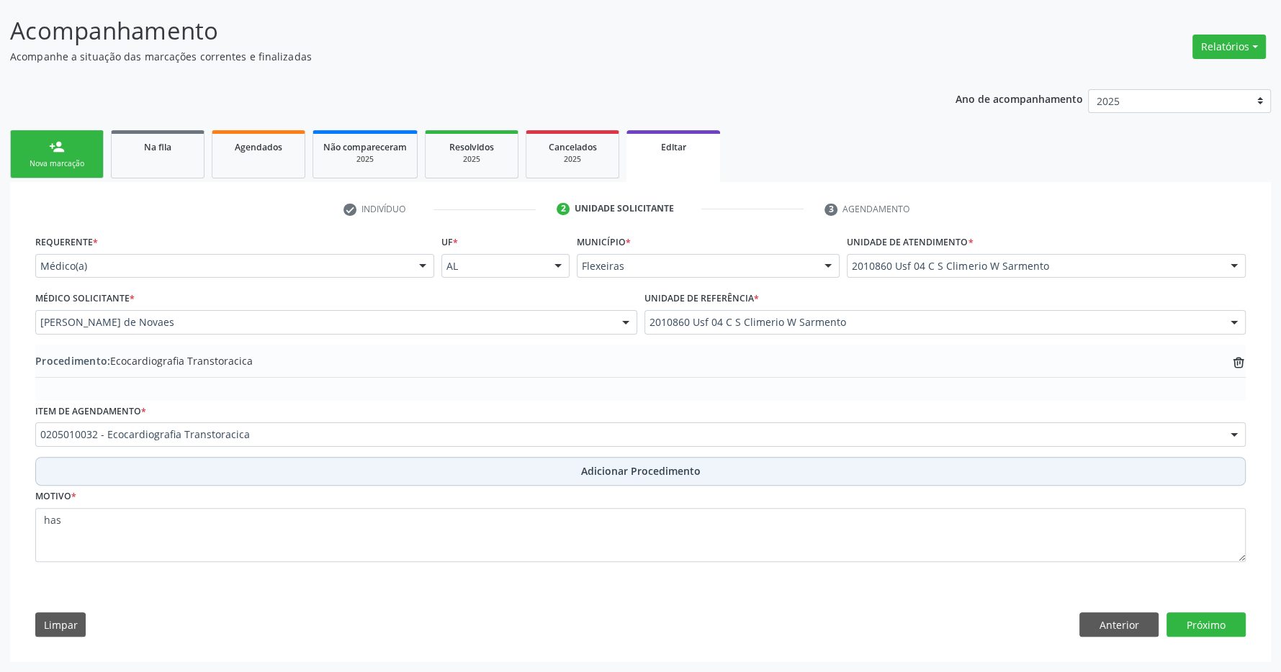
scroll to position [191, 0]
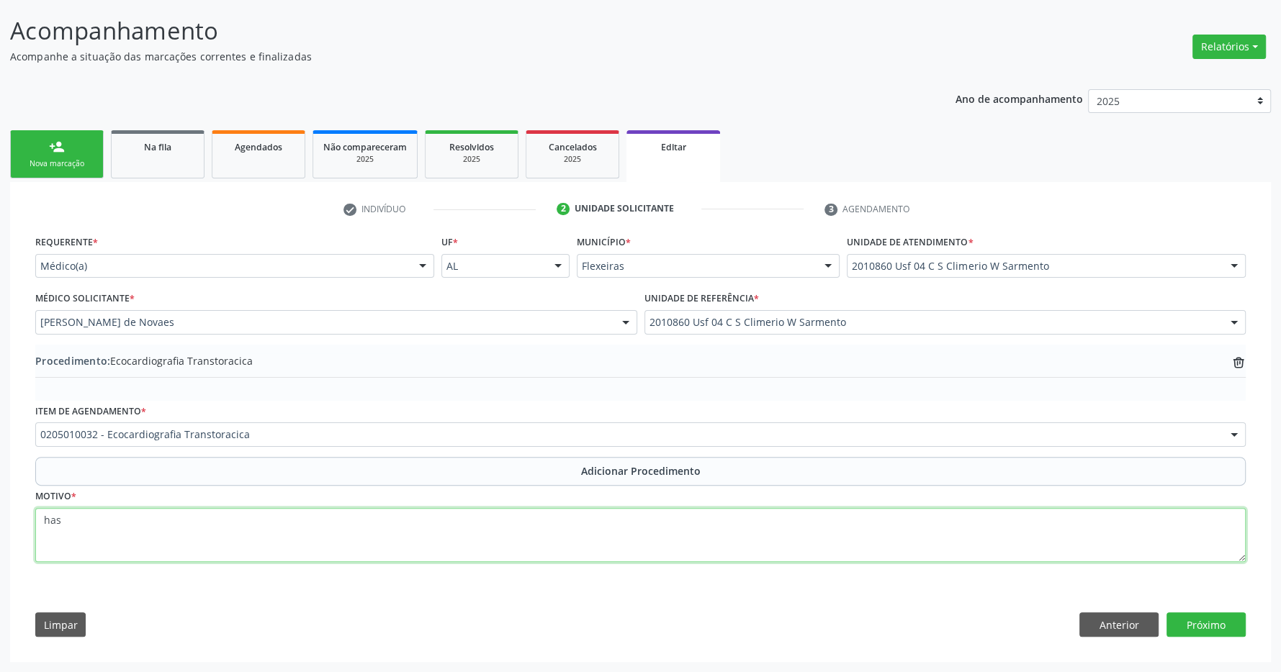
click at [561, 532] on textarea "has" at bounding box center [640, 535] width 1210 height 55
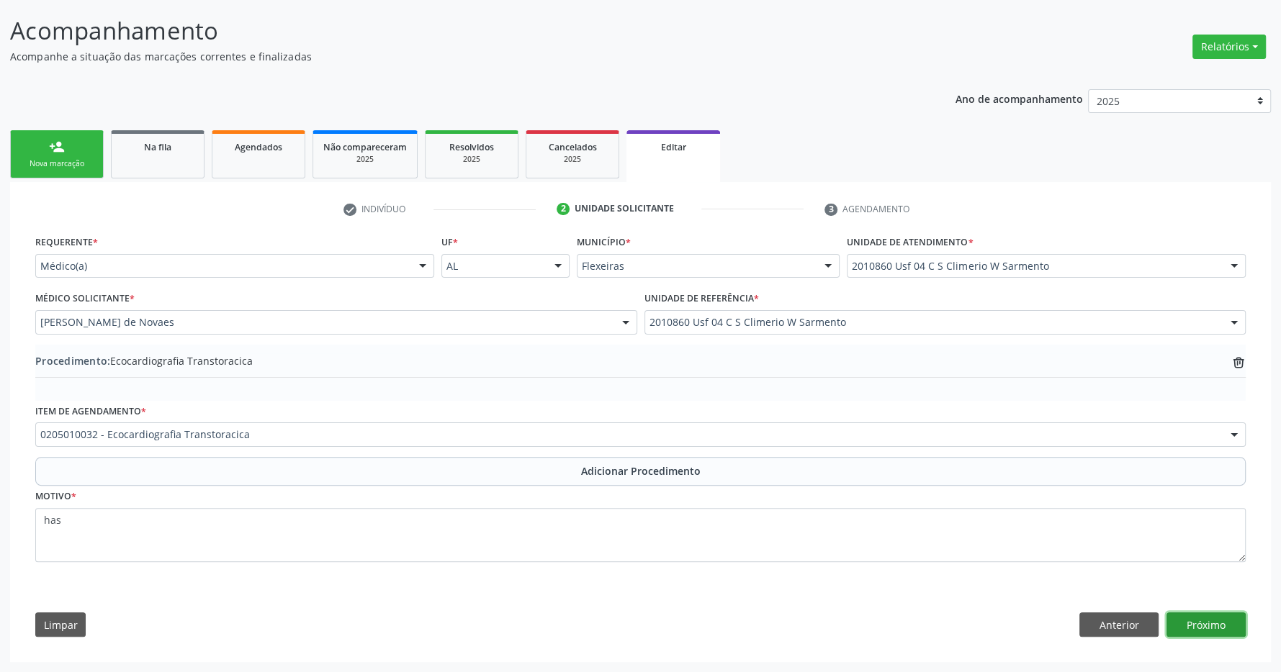
click at [1207, 620] on button "Próximo" at bounding box center [1205, 625] width 79 height 24
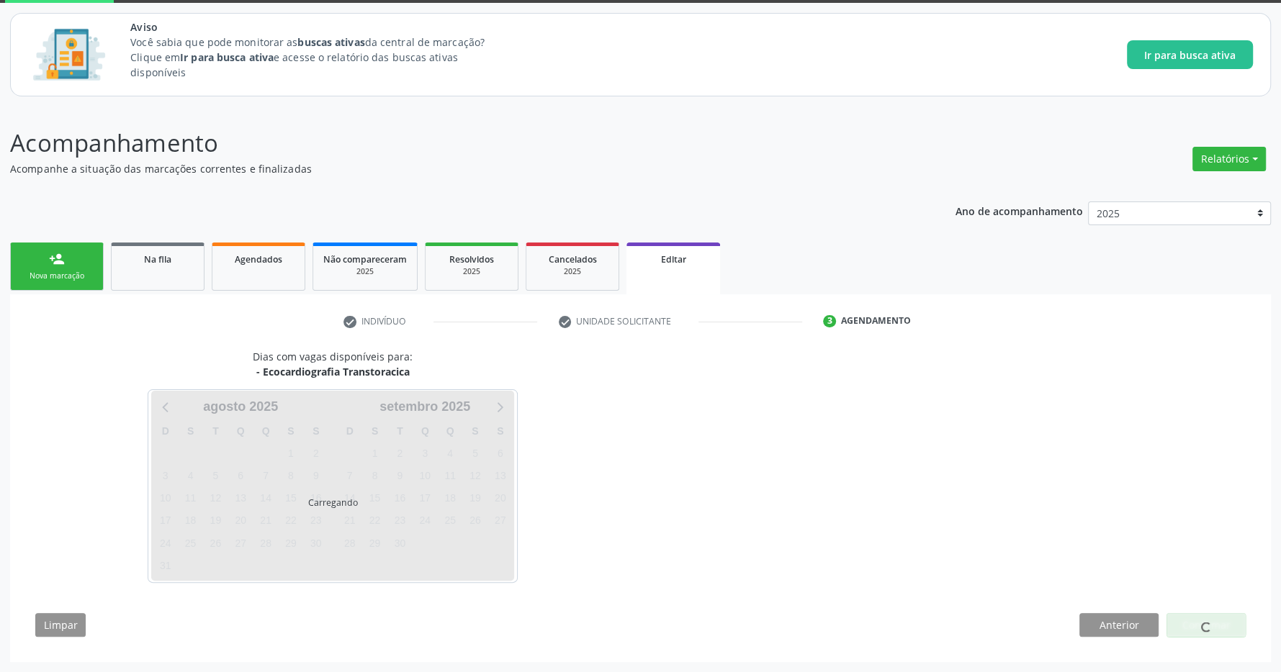
scroll to position [78, 0]
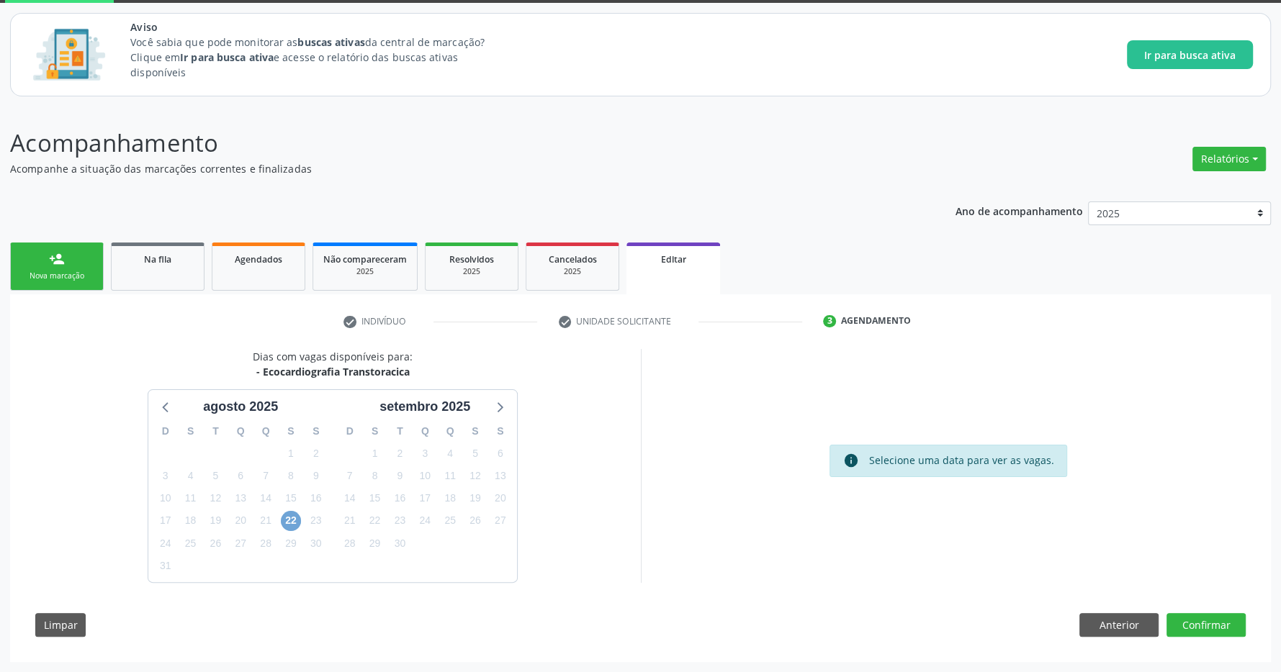
click at [290, 519] on span "22" at bounding box center [291, 521] width 20 height 20
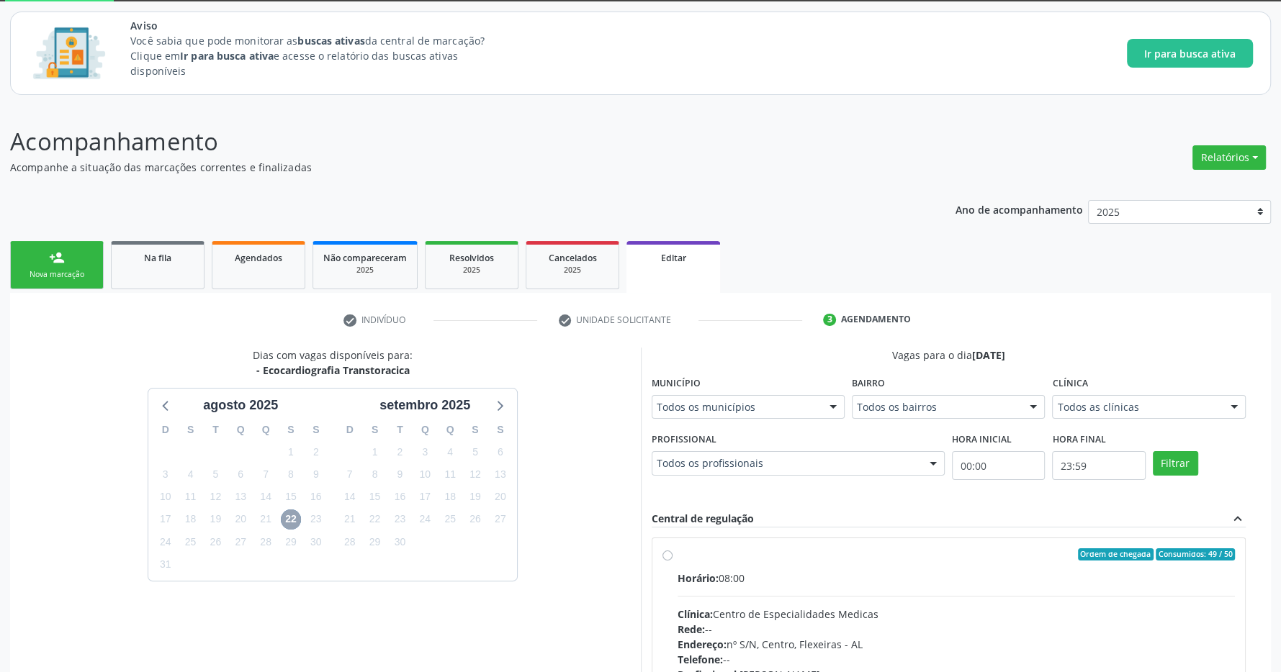
scroll to position [287, 0]
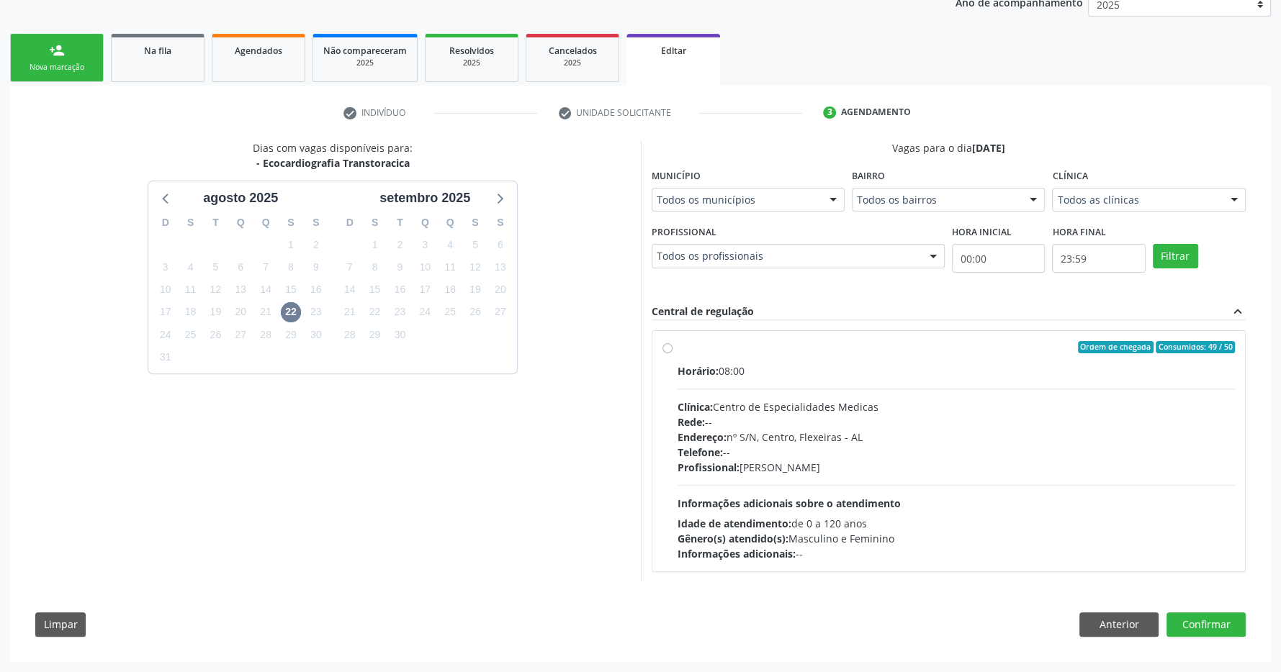
click at [678, 344] on label "Ordem de chegada Consumidos: 49 / 50 Horário: 08:00 Clínica: Centro de Especial…" at bounding box center [957, 451] width 558 height 221
click at [666, 344] on input "Ordem de chegada Consumidos: 49 / 50 Horário: 08:00 Clínica: Centro de Especial…" at bounding box center [667, 347] width 10 height 13
radio input "true"
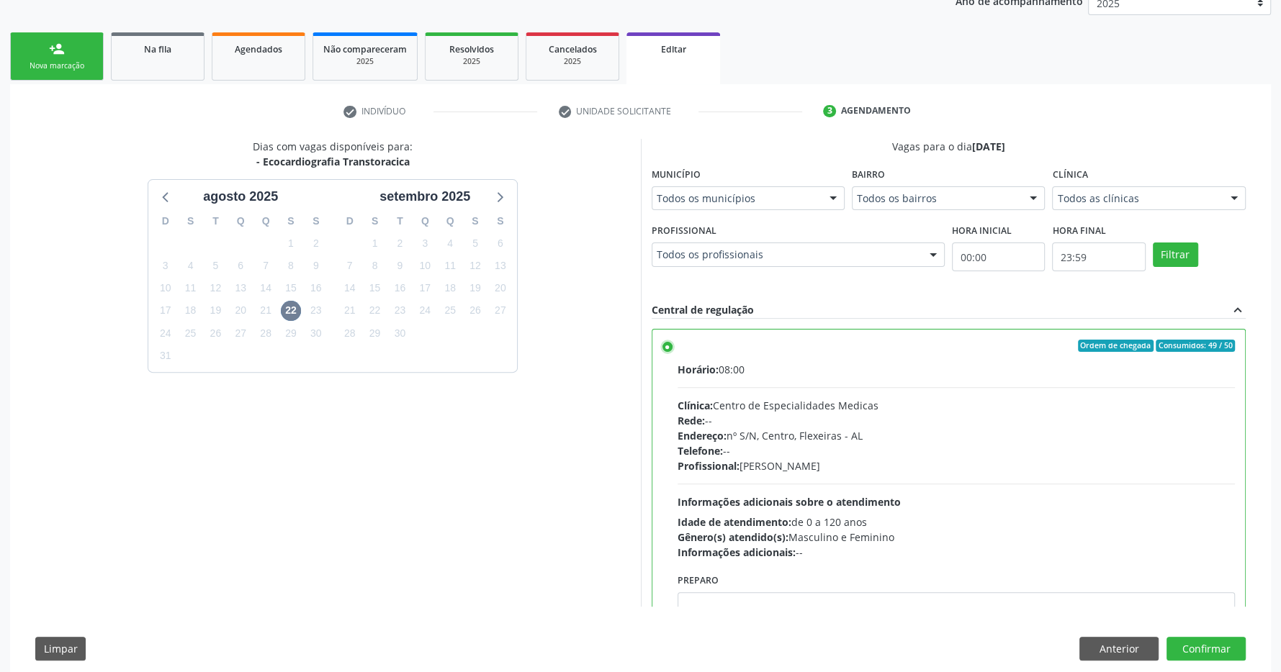
scroll to position [72, 0]
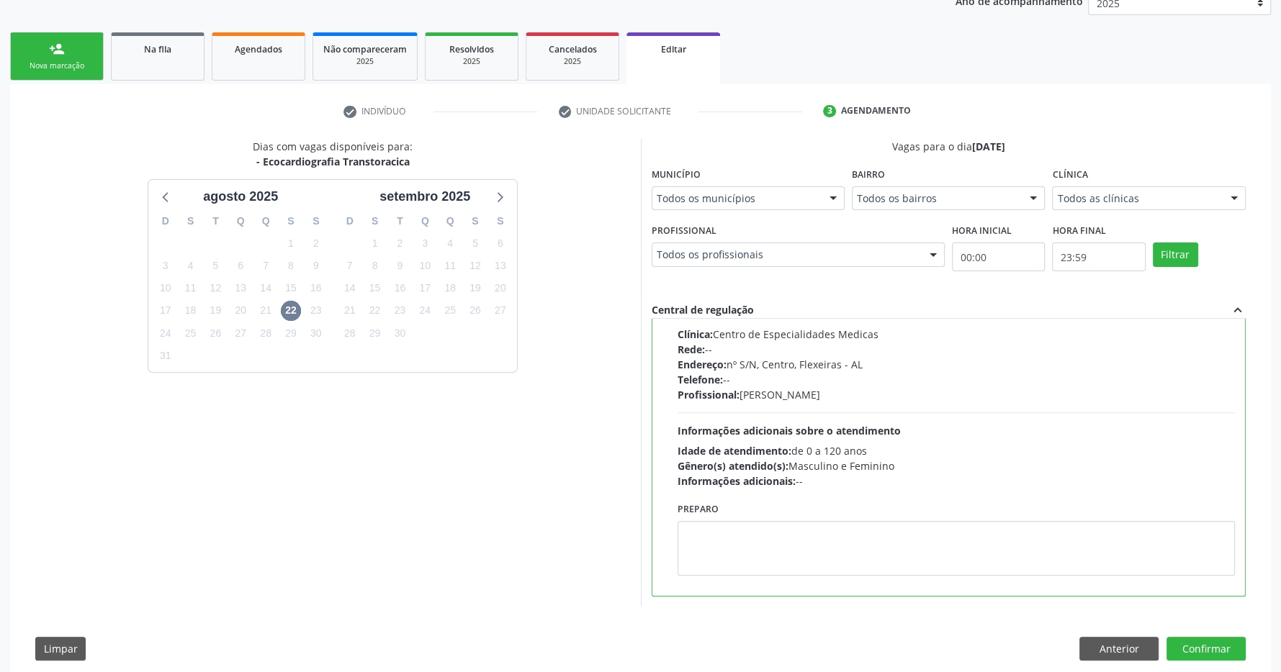
click at [1191, 637] on div "Dias com vagas disponíveis para: - Ecocardiografia Transtoracica [DATE] D S T Q…" at bounding box center [640, 405] width 1231 height 532
click at [1202, 648] on button "Confirmar" at bounding box center [1205, 649] width 79 height 24
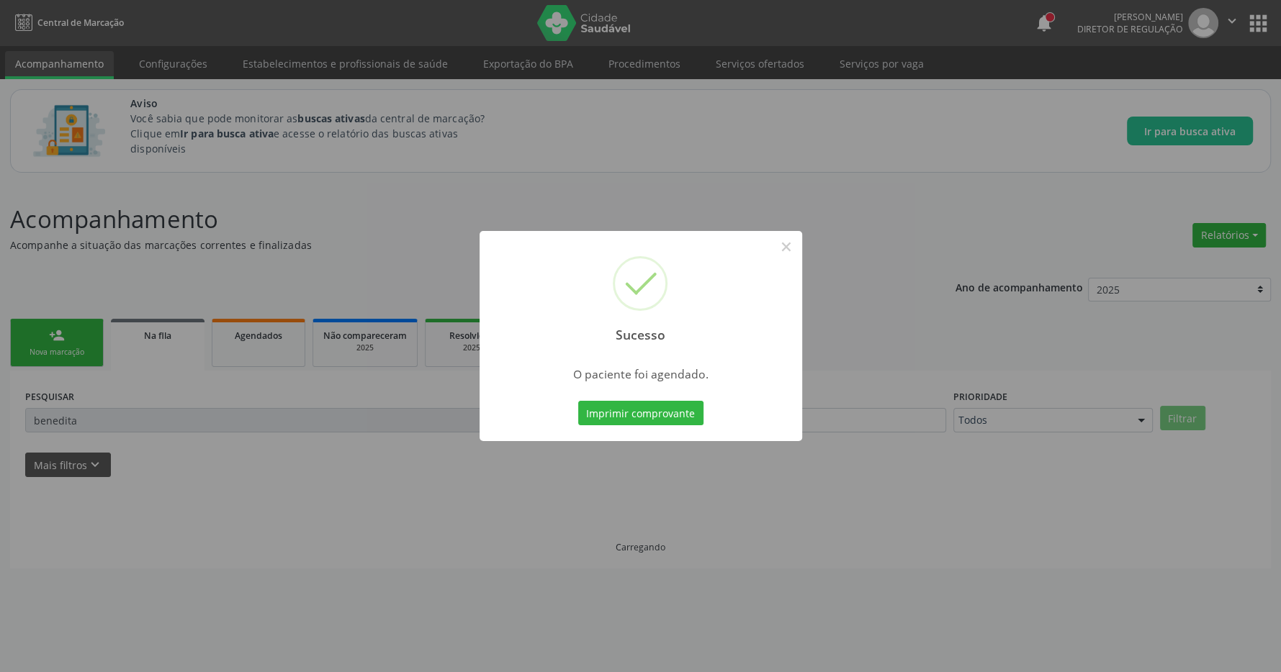
scroll to position [0, 0]
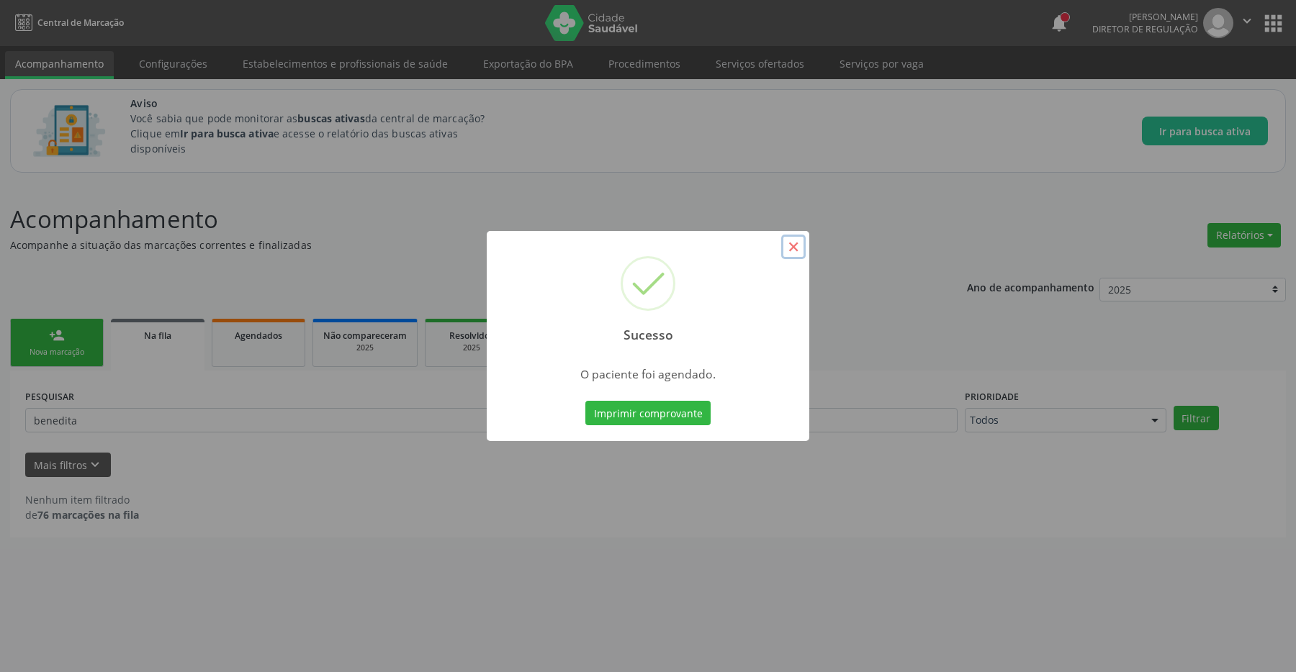
click at [791, 251] on button "×" at bounding box center [793, 247] width 24 height 24
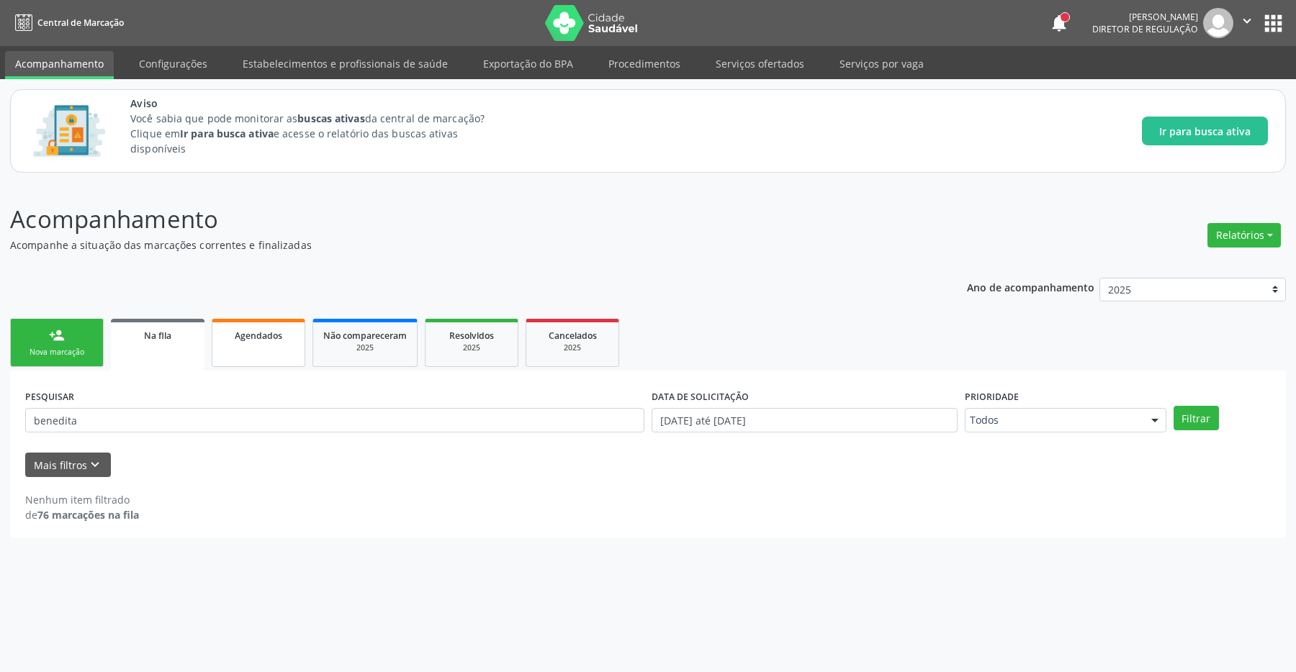
click at [258, 341] on span "Agendados" at bounding box center [259, 336] width 48 height 12
click at [802, 431] on input "21/08/2025" at bounding box center [805, 420] width 306 height 24
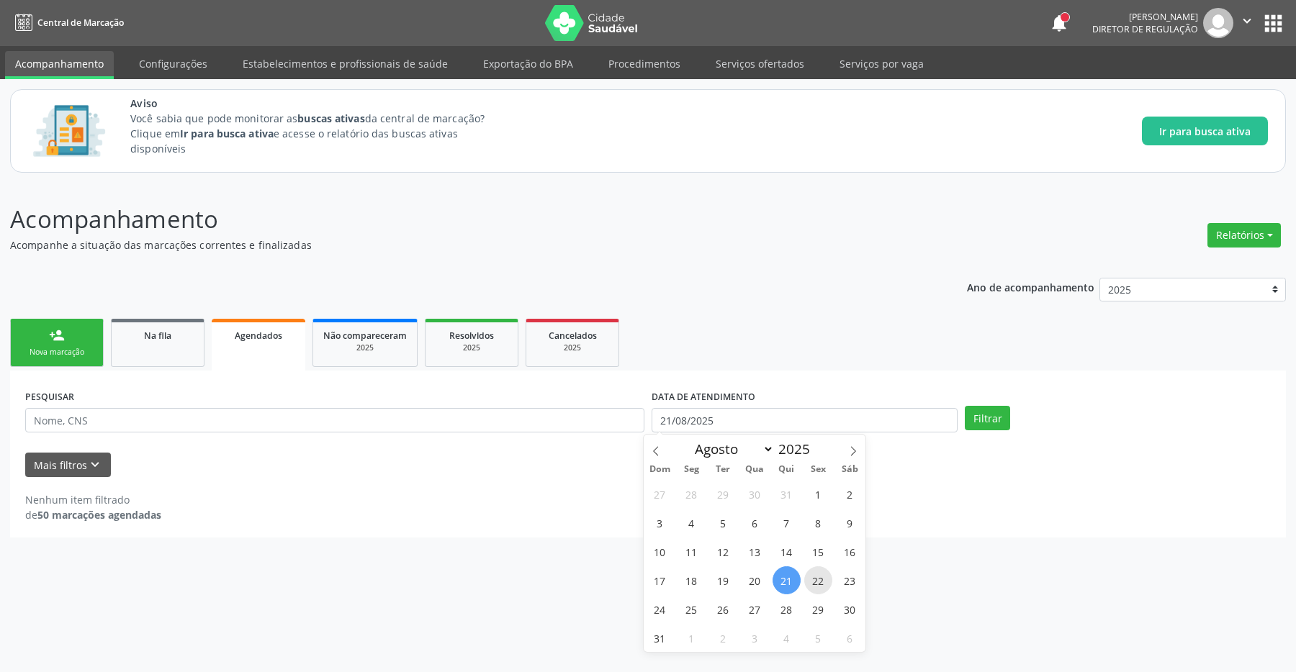
click at [814, 578] on span "22" at bounding box center [818, 581] width 28 height 28
type input "[DATE]"
click at [989, 404] on div "PESQUISAR DATA DE ATENDIMENTO [DATE] Filtrar" at bounding box center [648, 414] width 1253 height 56
click at [993, 413] on button "Filtrar" at bounding box center [987, 418] width 45 height 24
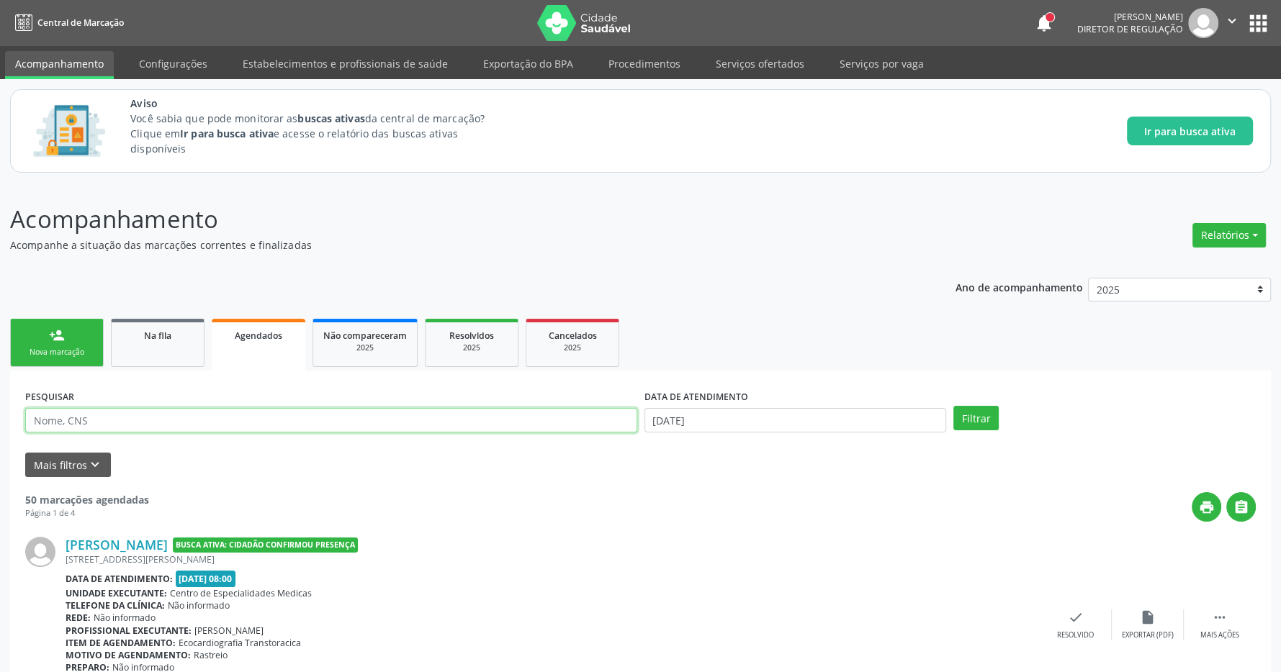
click at [181, 420] on input "text" at bounding box center [331, 420] width 612 height 24
type input "benedita"
click at [953, 406] on button "Filtrar" at bounding box center [975, 418] width 45 height 24
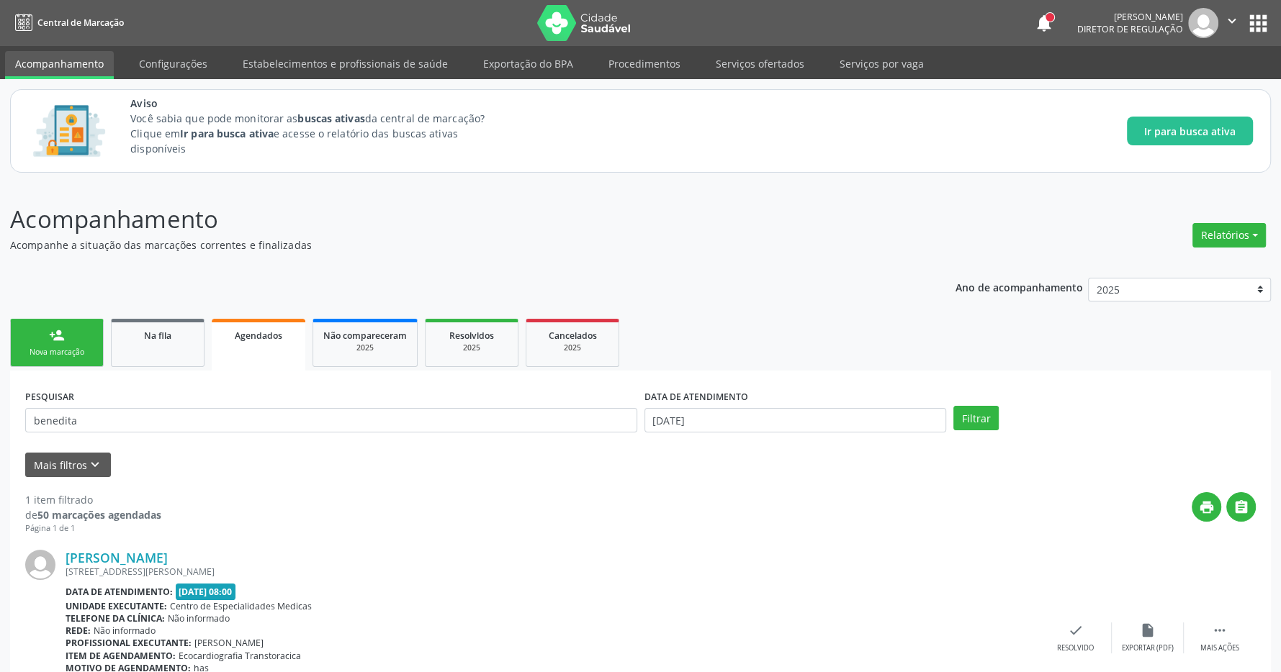
scroll to position [95, 0]
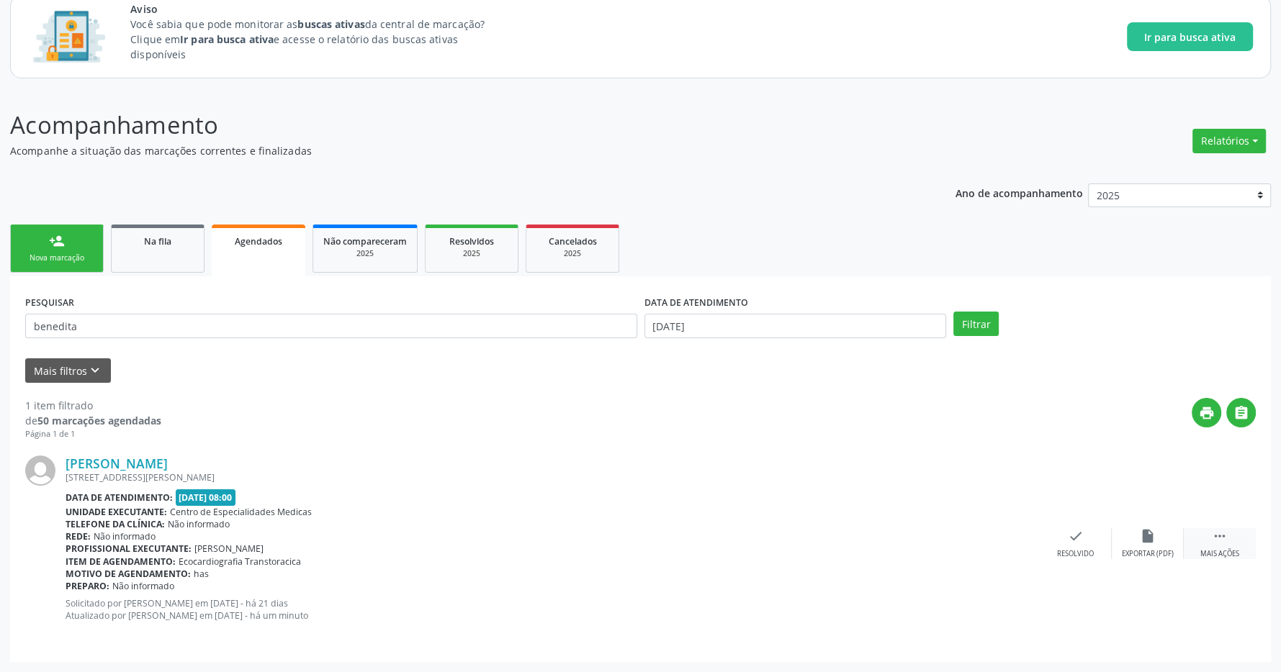
click at [1231, 551] on div "Mais ações" at bounding box center [1219, 554] width 39 height 10
click at [935, 543] on icon "print" at bounding box center [932, 536] width 16 height 16
